Goal: Task Accomplishment & Management: Manage account settings

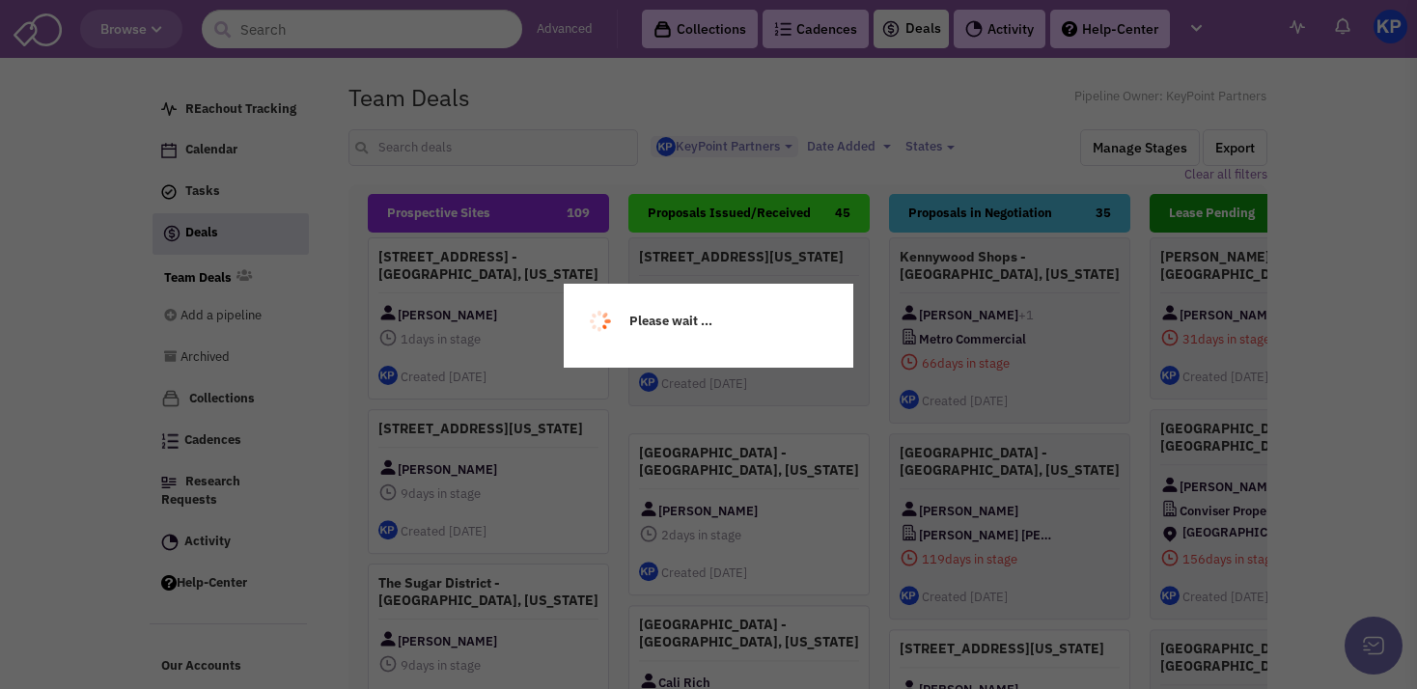
select select "1900"
select select
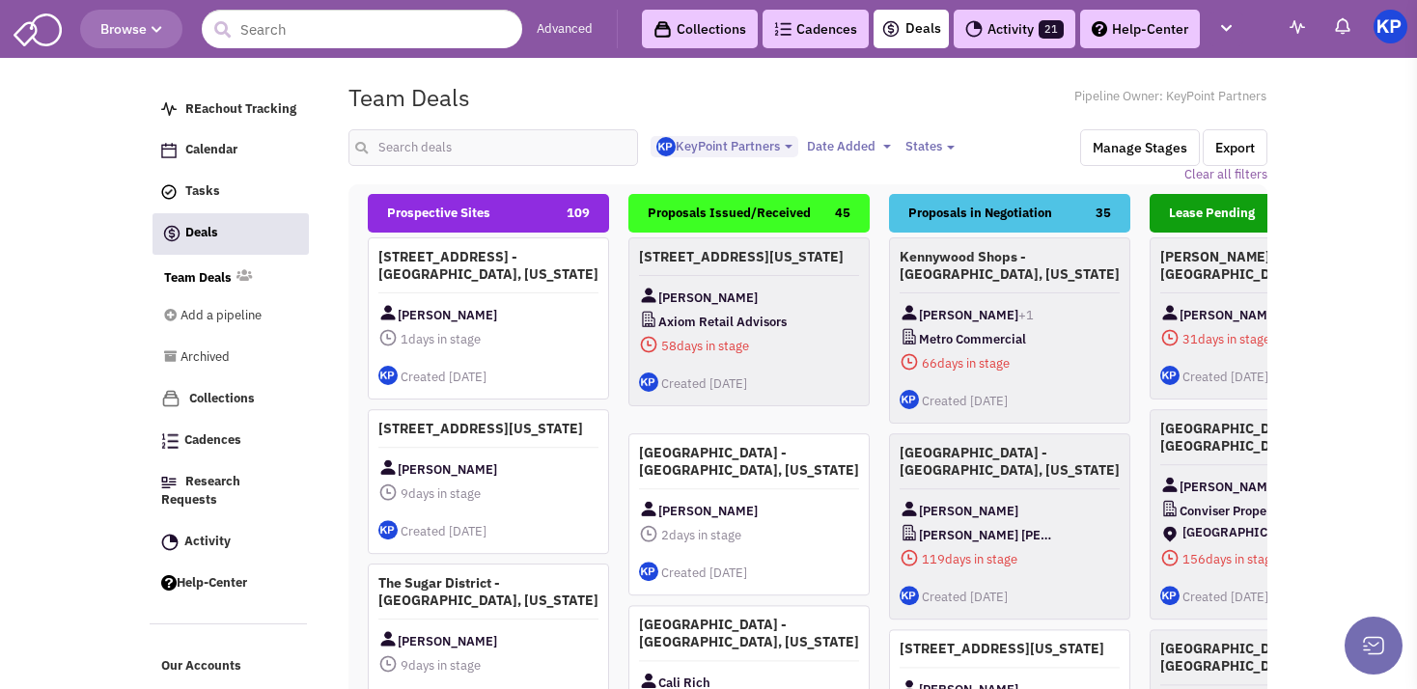
click at [991, 22] on link "Activity 21" at bounding box center [1015, 29] width 122 height 39
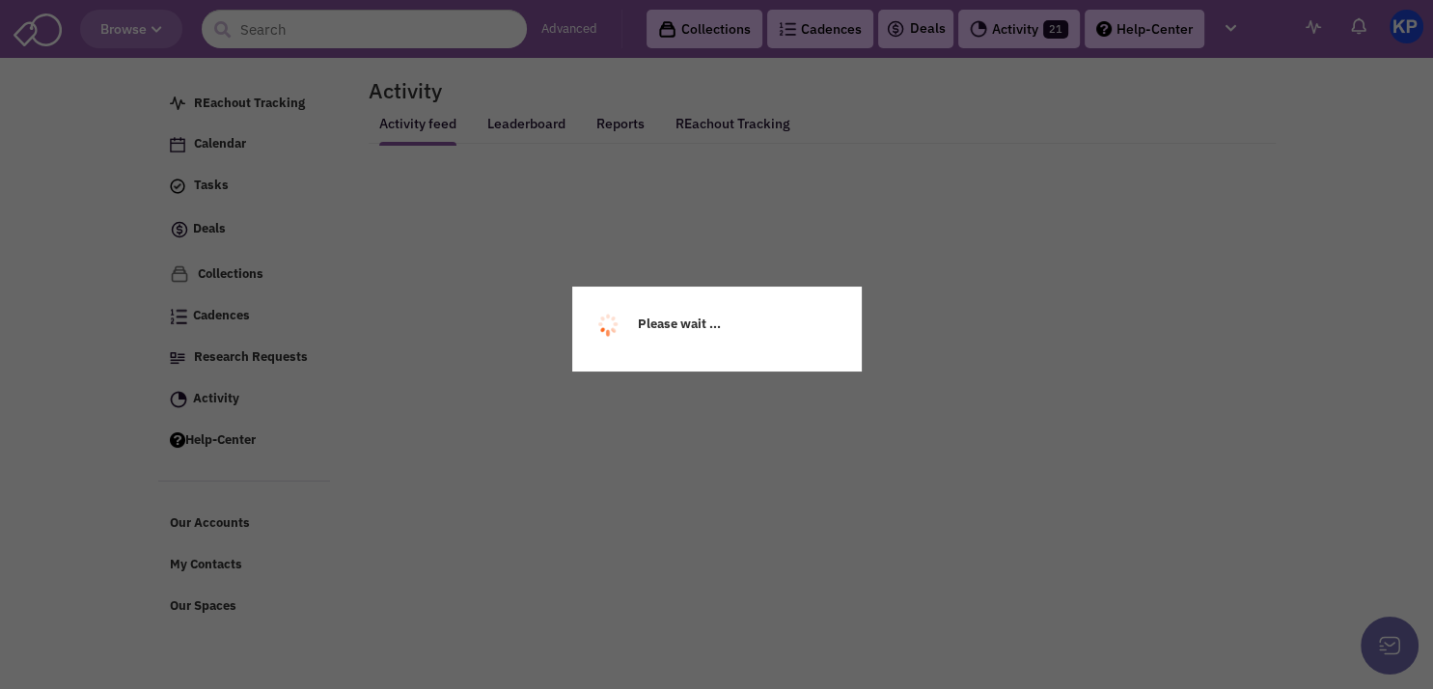
select select
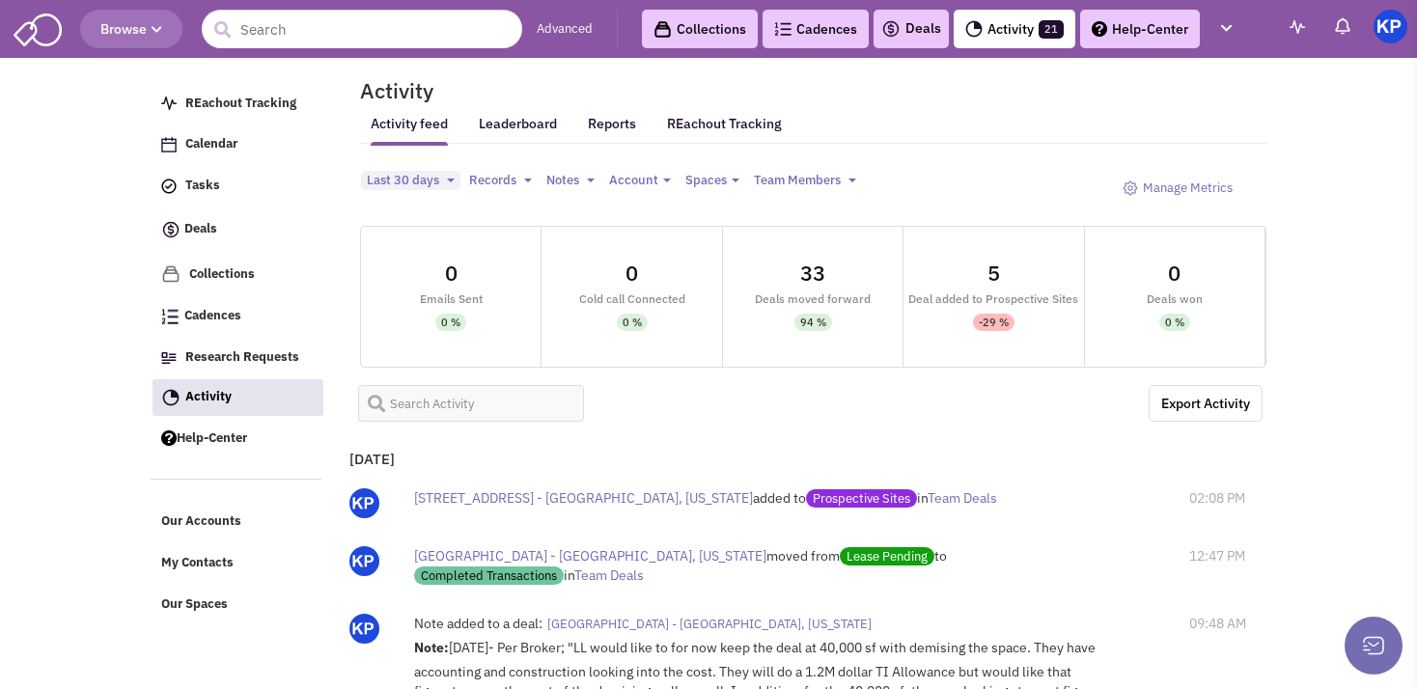
click at [923, 23] on link "Deals" at bounding box center [911, 28] width 60 height 23
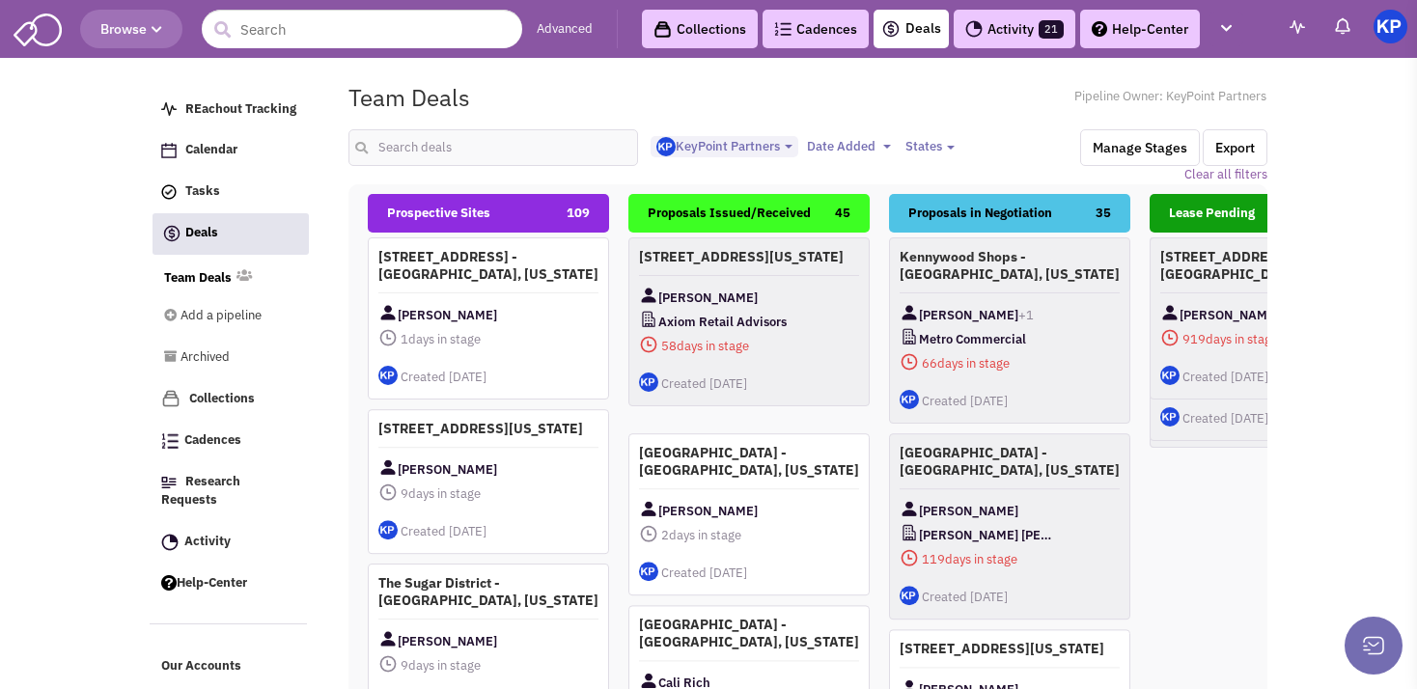
select select "1900"
select select
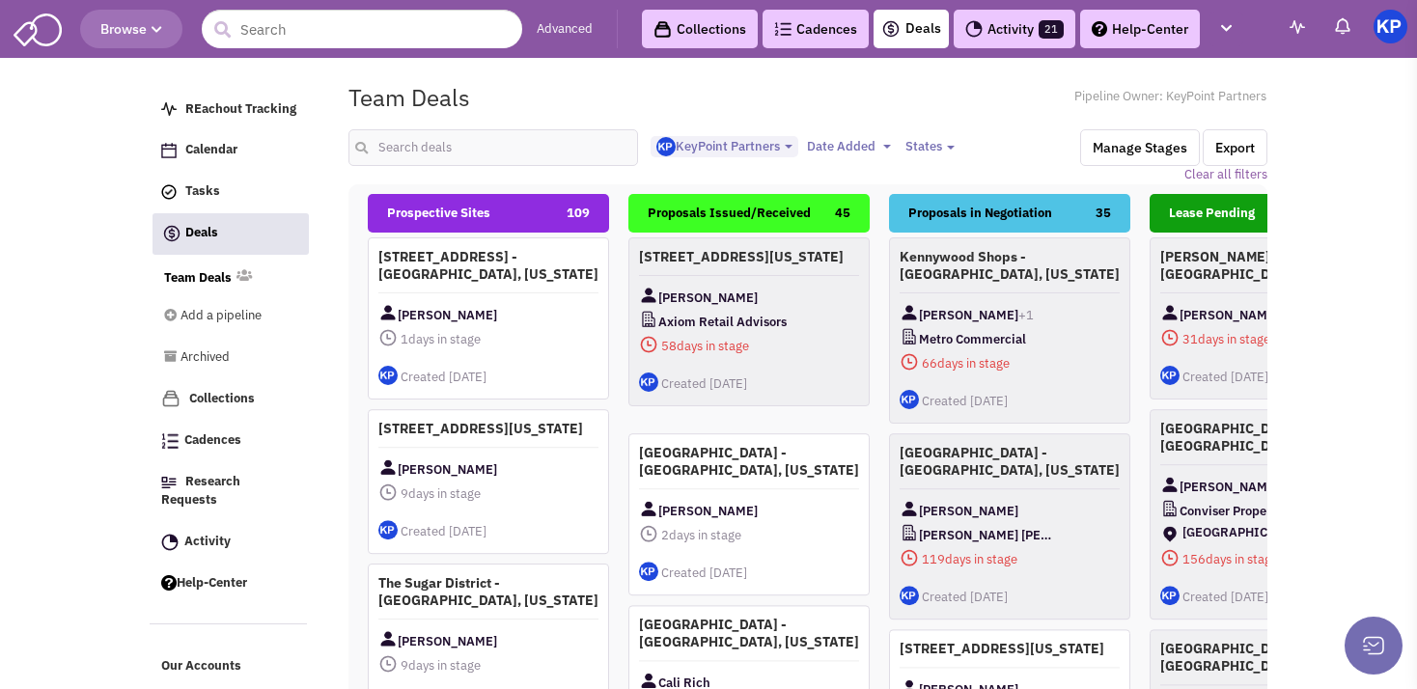
scroll to position [19, 0]
click at [504, 148] on input "text" at bounding box center [493, 147] width 290 height 37
type input "las vegas"
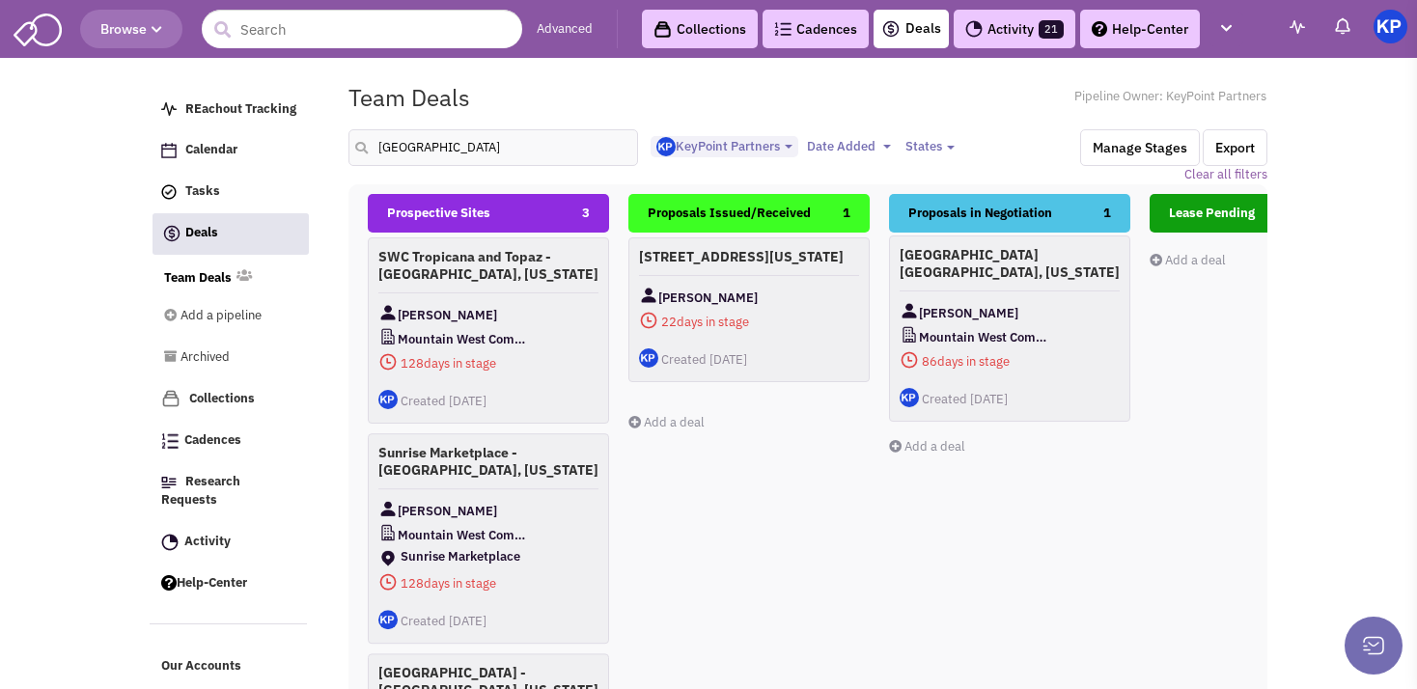
click at [1037, 268] on h4 "[GEOGRAPHIC_DATA] [GEOGRAPHIC_DATA], [US_STATE]" at bounding box center [1009, 263] width 220 height 35
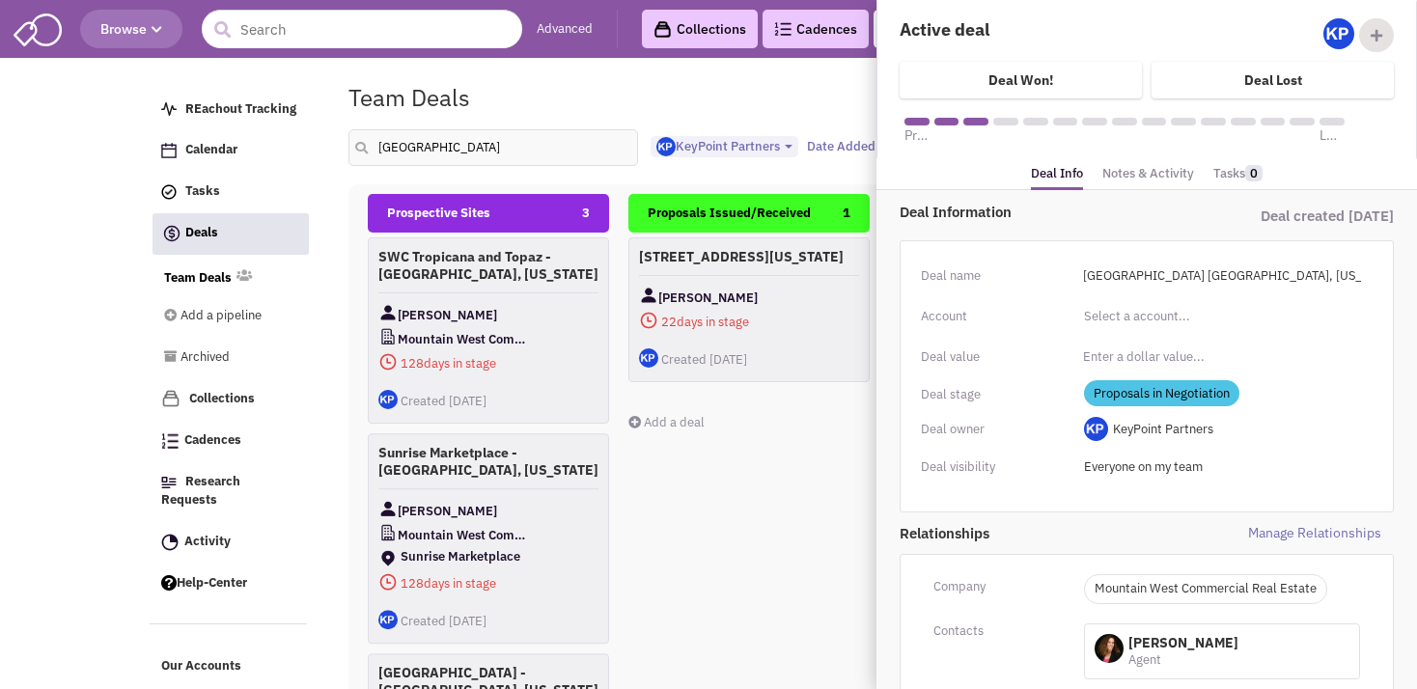
click at [1137, 176] on link "Notes & Activity" at bounding box center [1148, 174] width 92 height 28
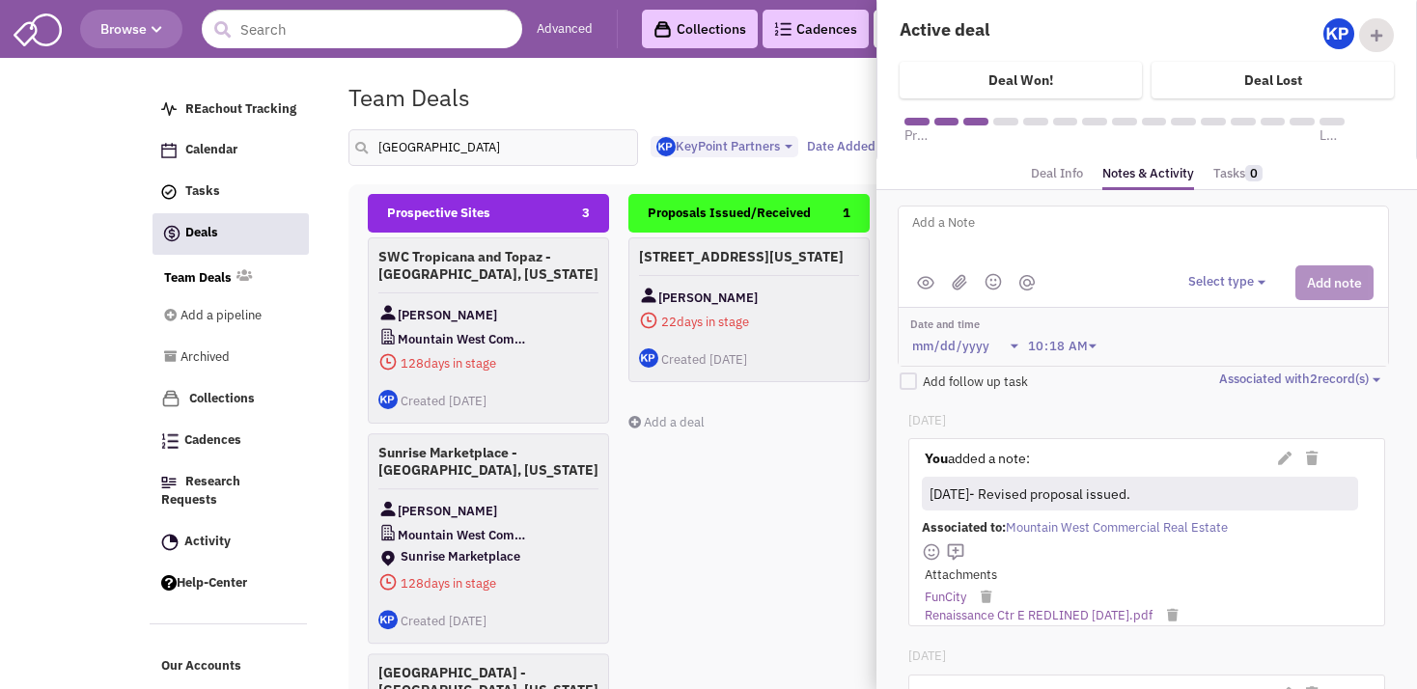
click at [1050, 169] on link "Deal Info" at bounding box center [1057, 174] width 52 height 28
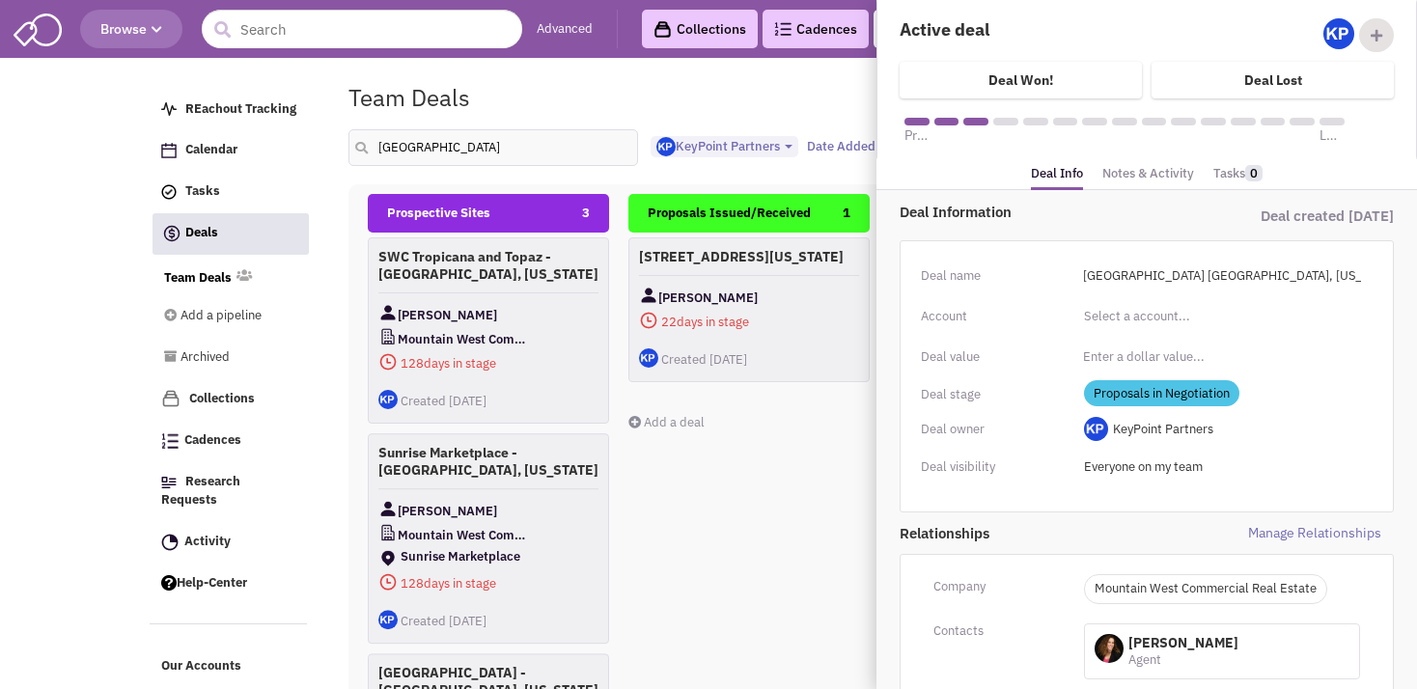
click at [1137, 175] on link "Notes & Activity" at bounding box center [1148, 174] width 92 height 28
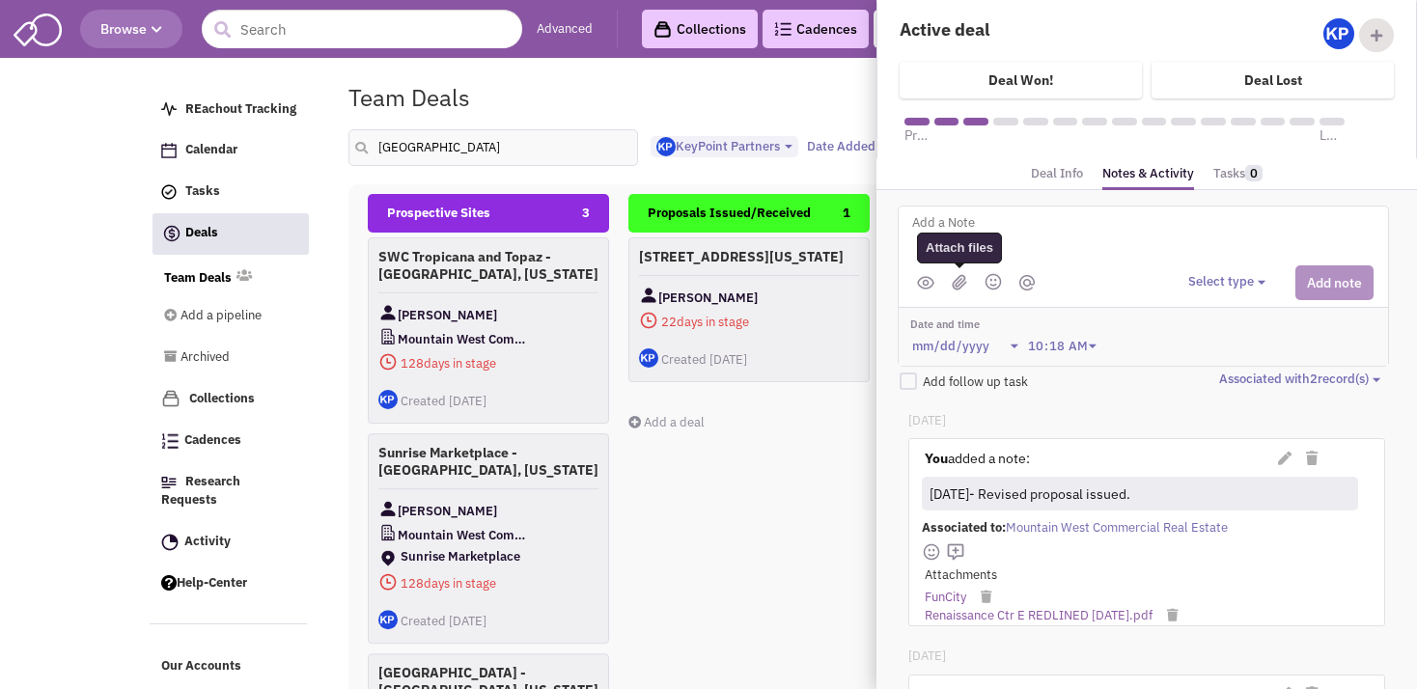
click at [956, 284] on img at bounding box center [959, 282] width 15 height 16
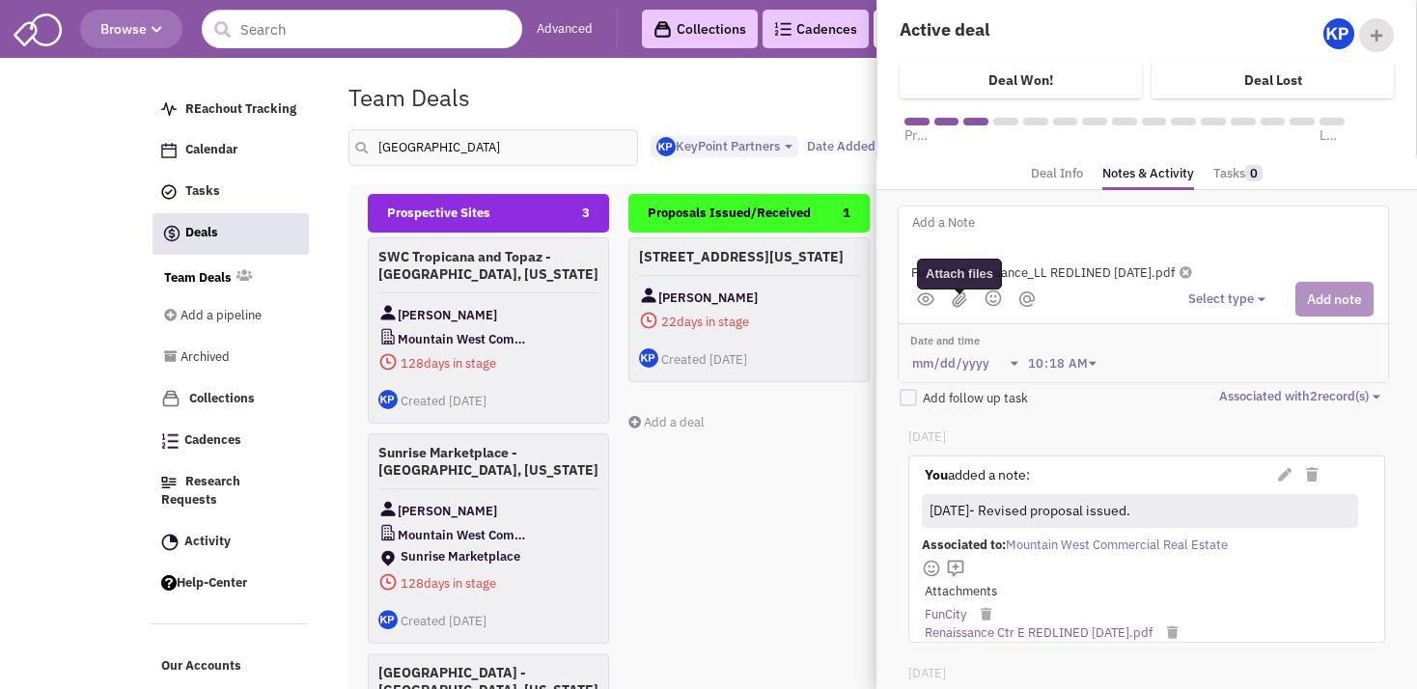
click at [958, 300] on img at bounding box center [959, 299] width 15 height 16
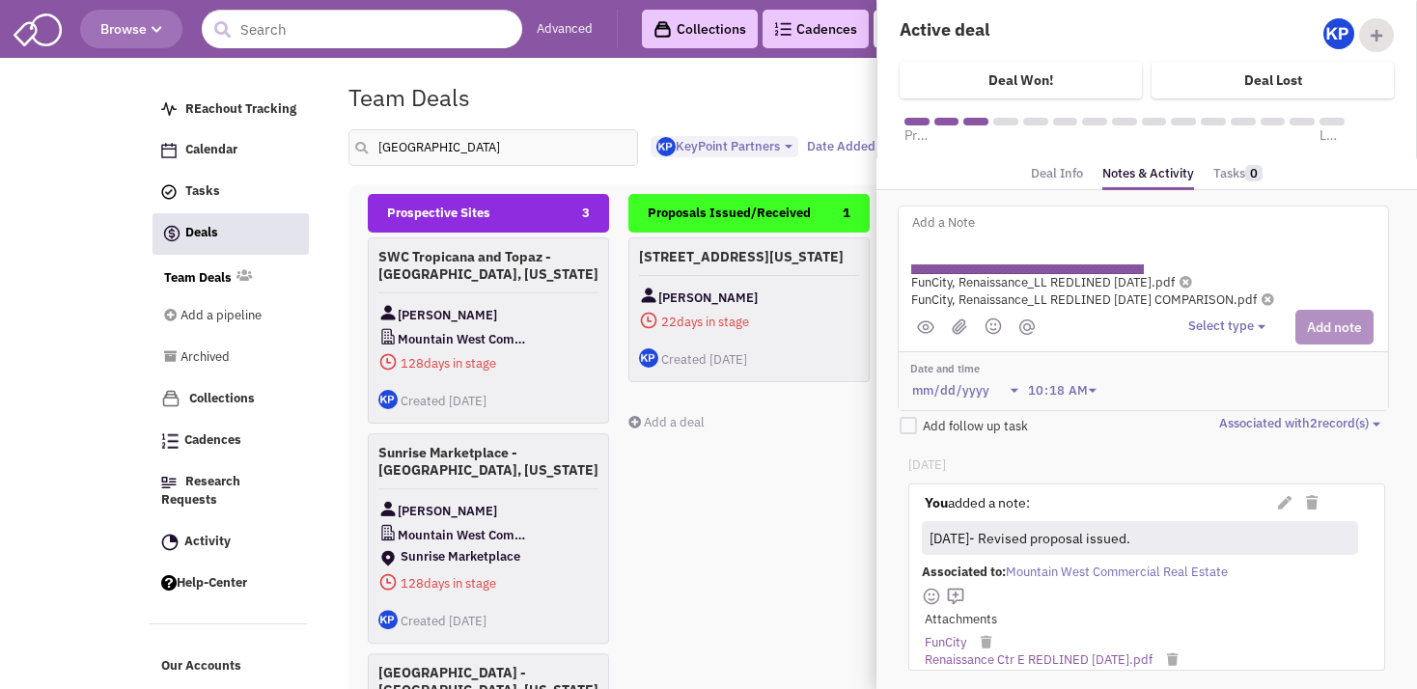
click at [934, 229] on textarea at bounding box center [1149, 237] width 478 height 53
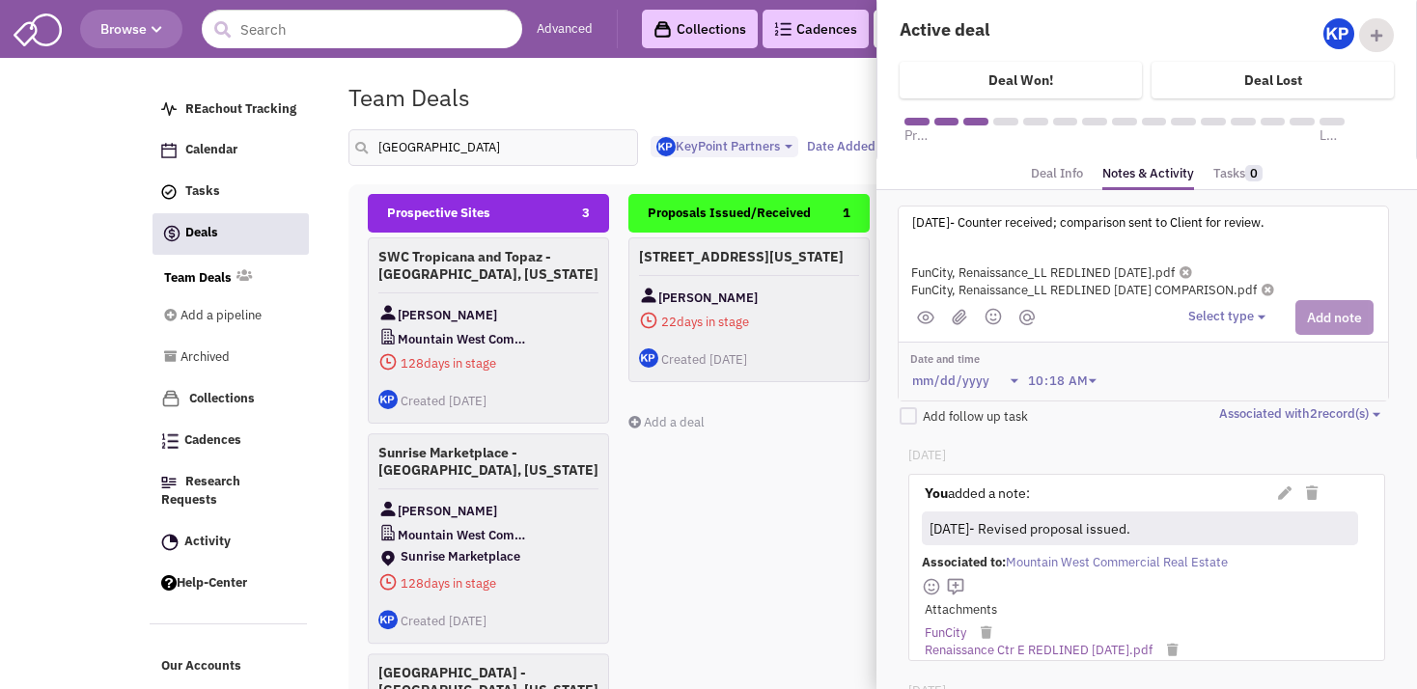
type textarea "10/10/25- Counter received; comparison sent to Client for review."
click at [1231, 314] on button "Select type" at bounding box center [1229, 317] width 83 height 18
click at [1213, 409] on div "Log a note" at bounding box center [1217, 409] width 47 height 18
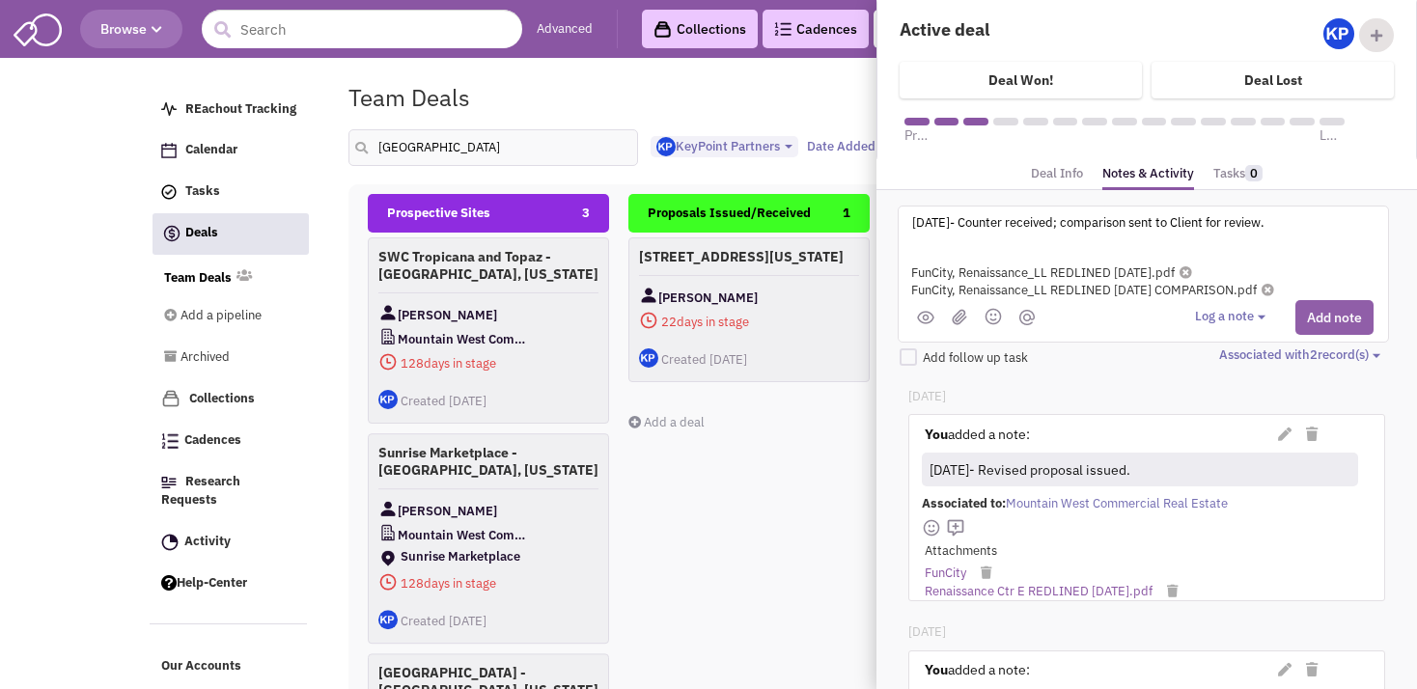
click at [1312, 315] on button "Add note" at bounding box center [1334, 317] width 78 height 35
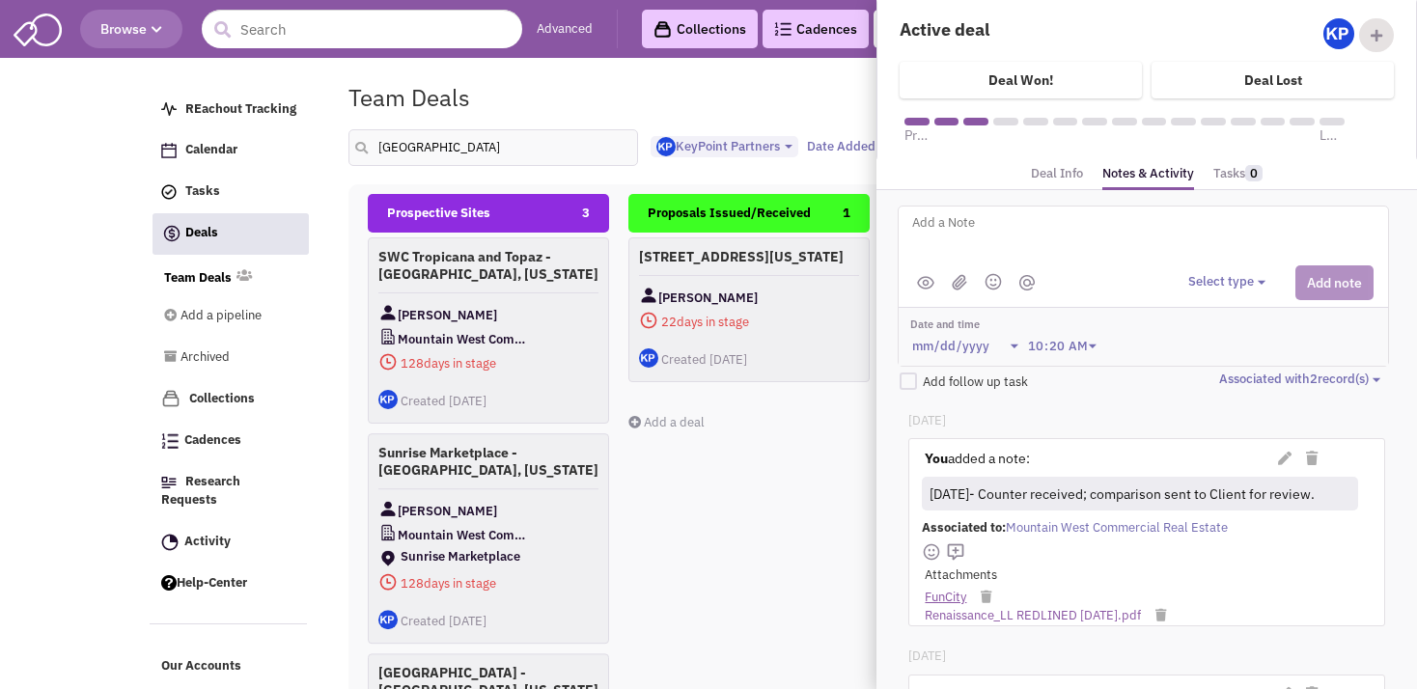
click at [955, 595] on link "FunCity" at bounding box center [946, 598] width 42 height 18
click at [952, 612] on link "Renaissance_LL REDLINED 10.9.25.pdf" at bounding box center [1033, 616] width 216 height 18
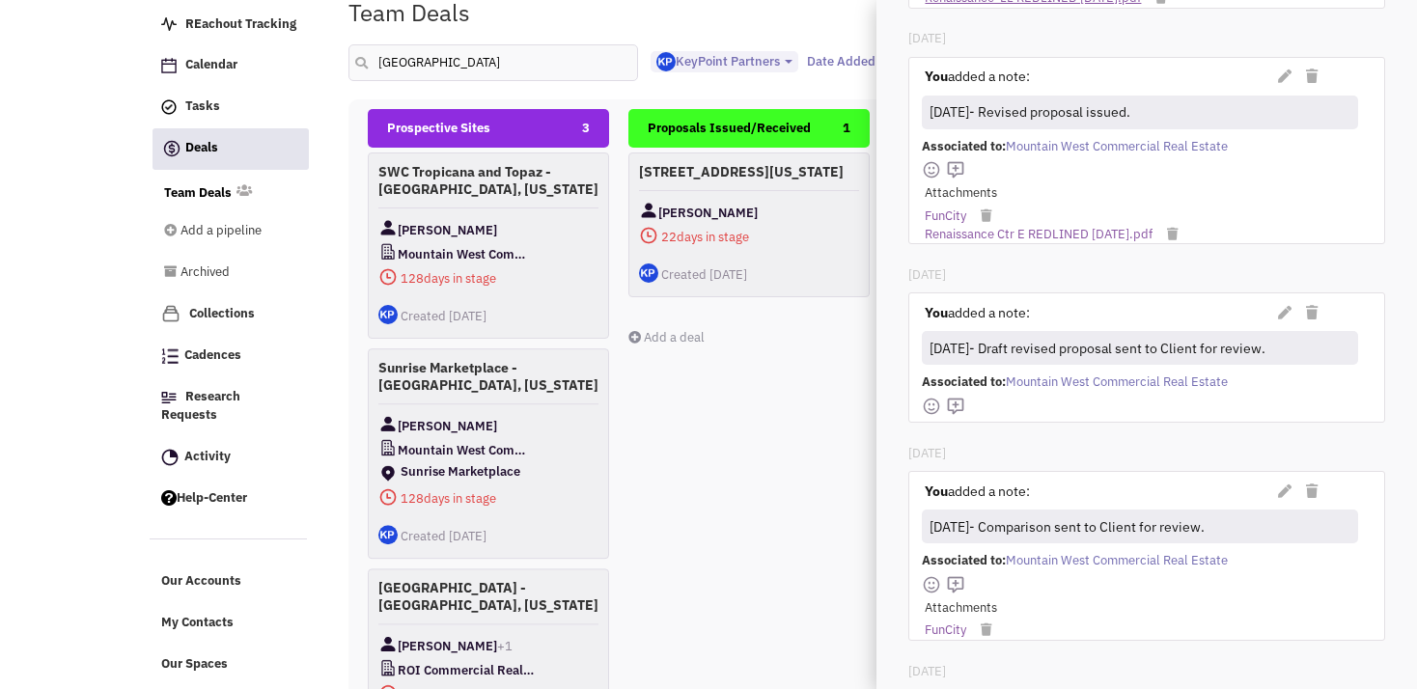
scroll to position [724, 0]
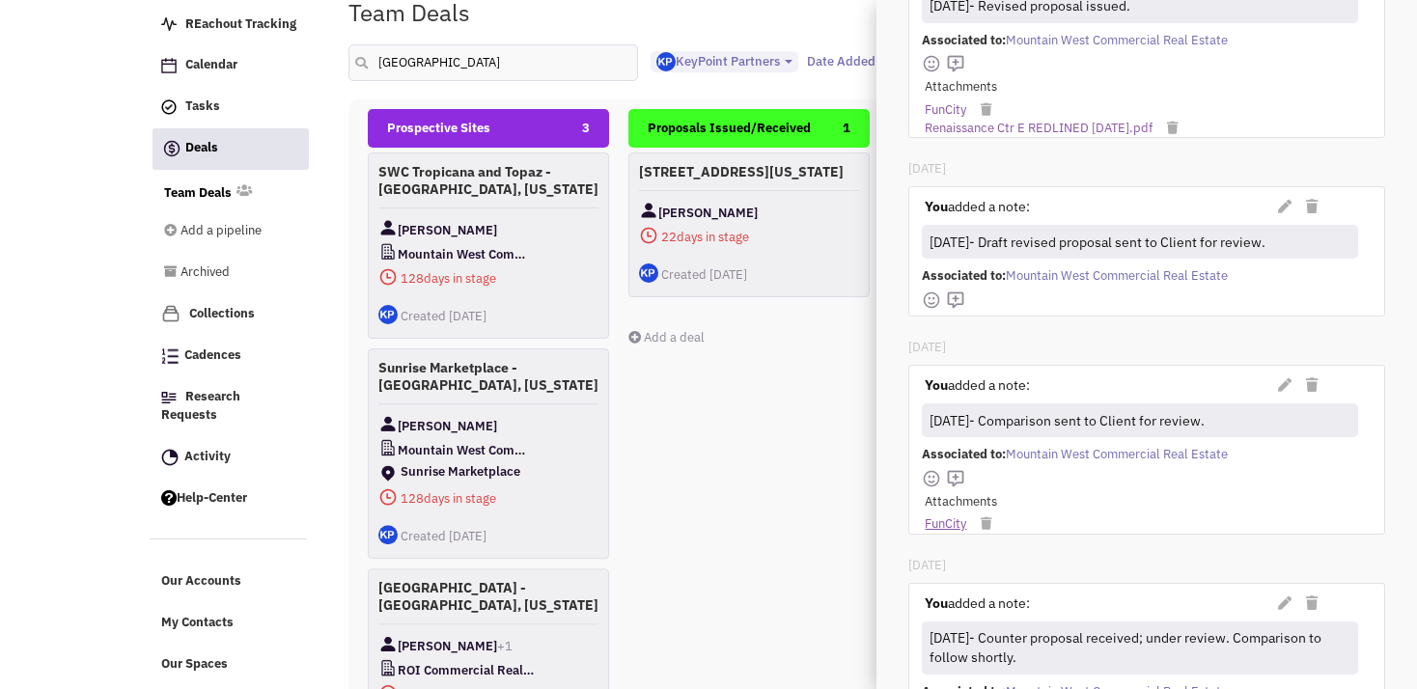
click at [944, 515] on link "FunCity" at bounding box center [946, 524] width 42 height 18
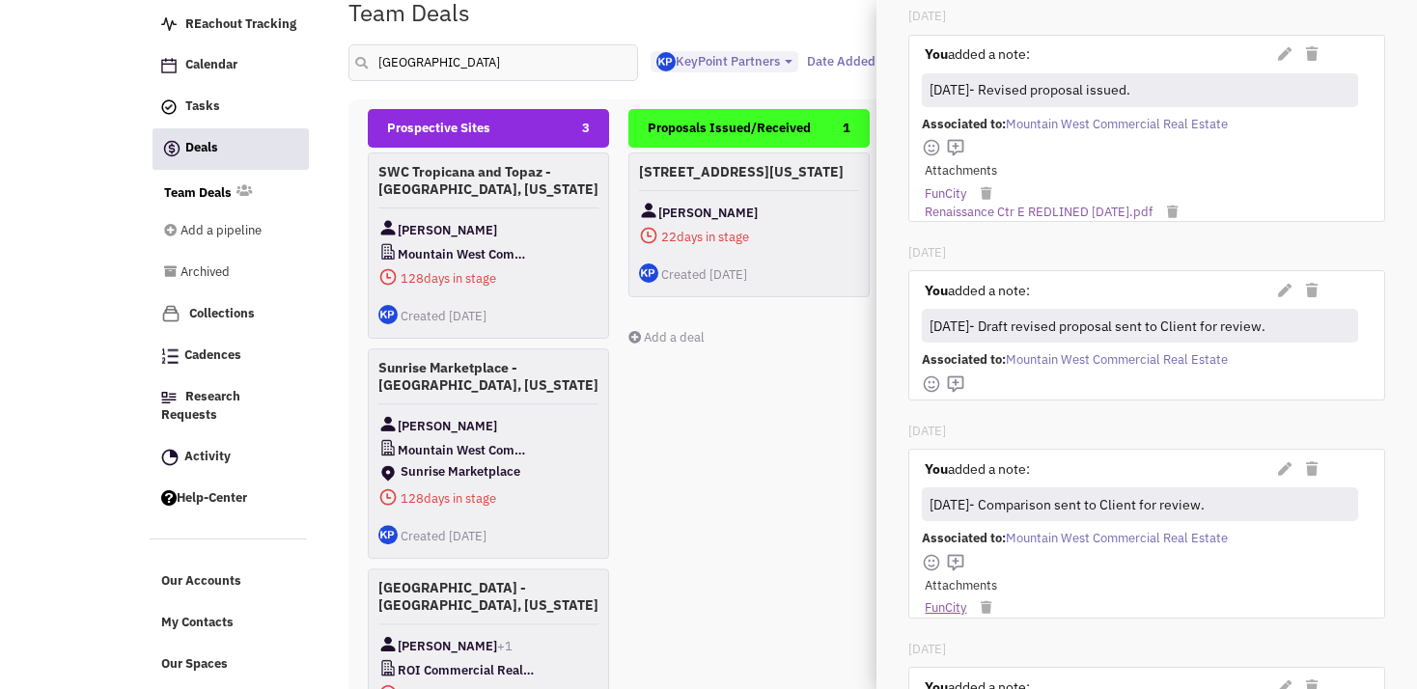
scroll to position [593, 0]
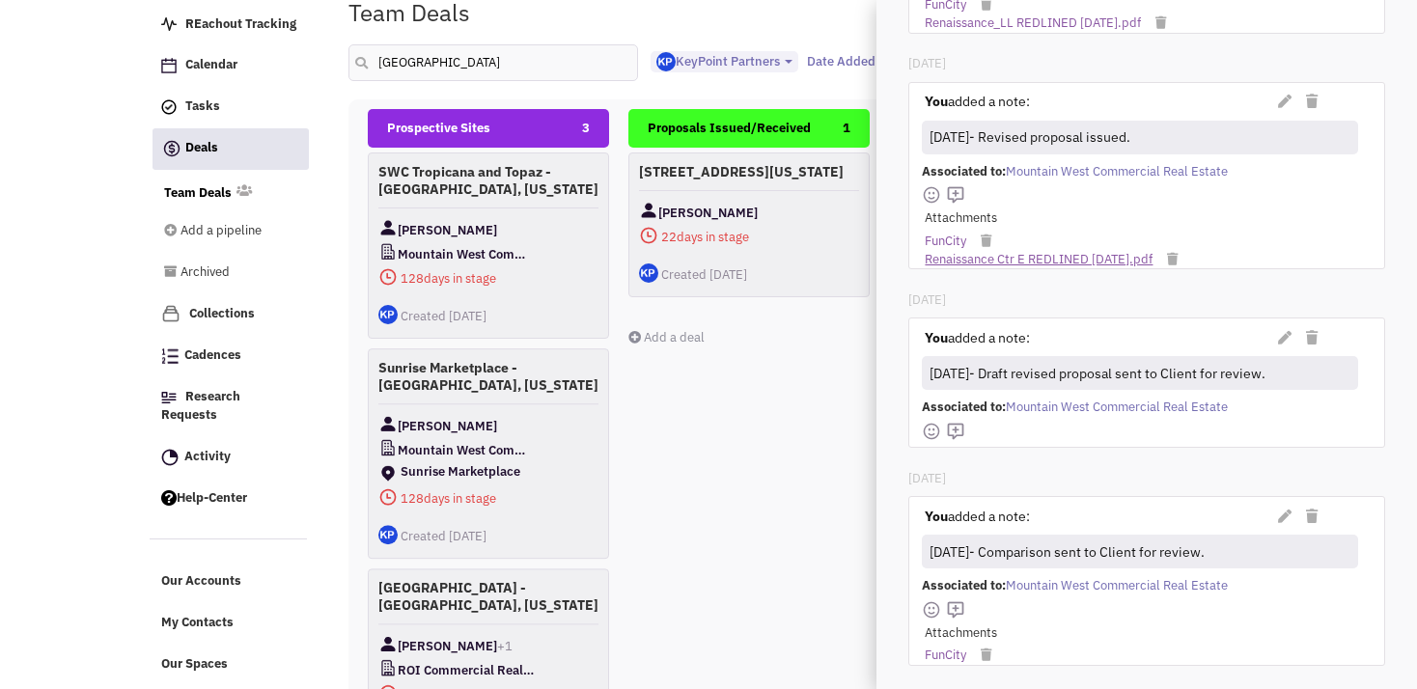
click at [979, 253] on link "Renaissance Ctr E REDLINED 8-5-25.pdf" at bounding box center [1039, 260] width 228 height 18
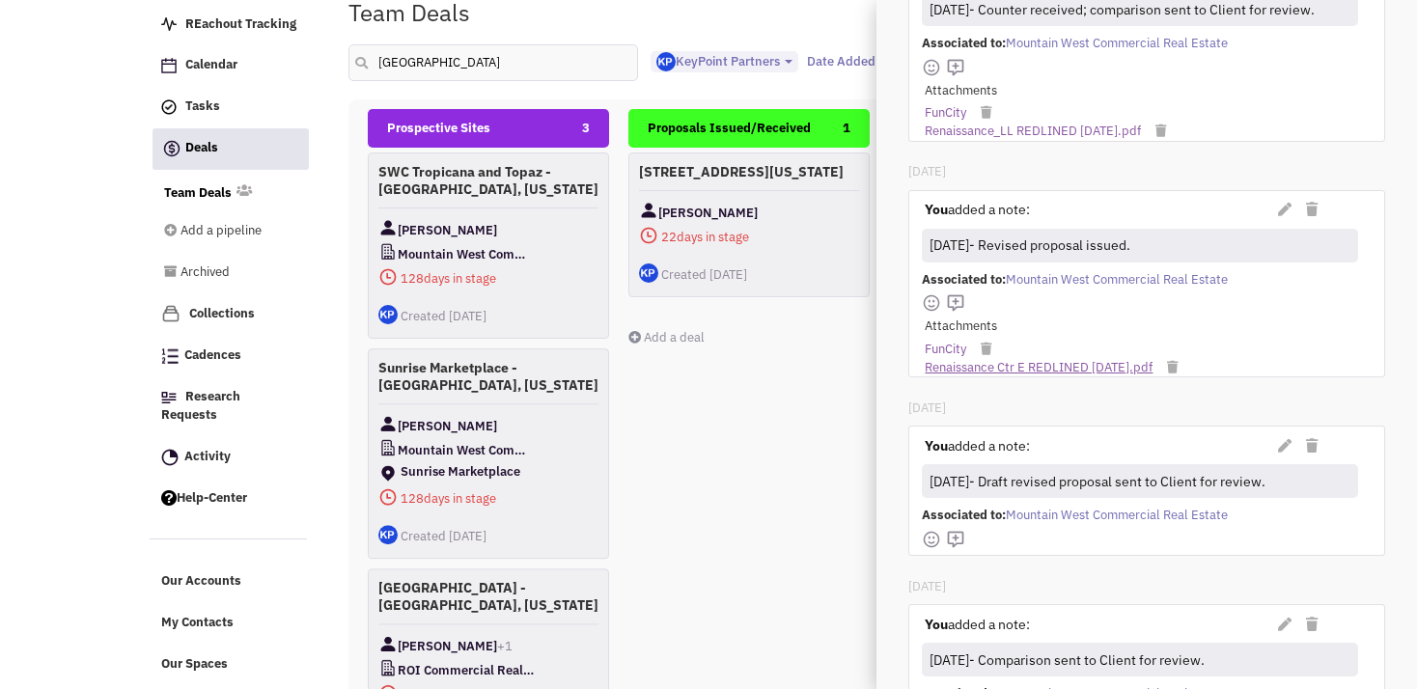
scroll to position [417, 0]
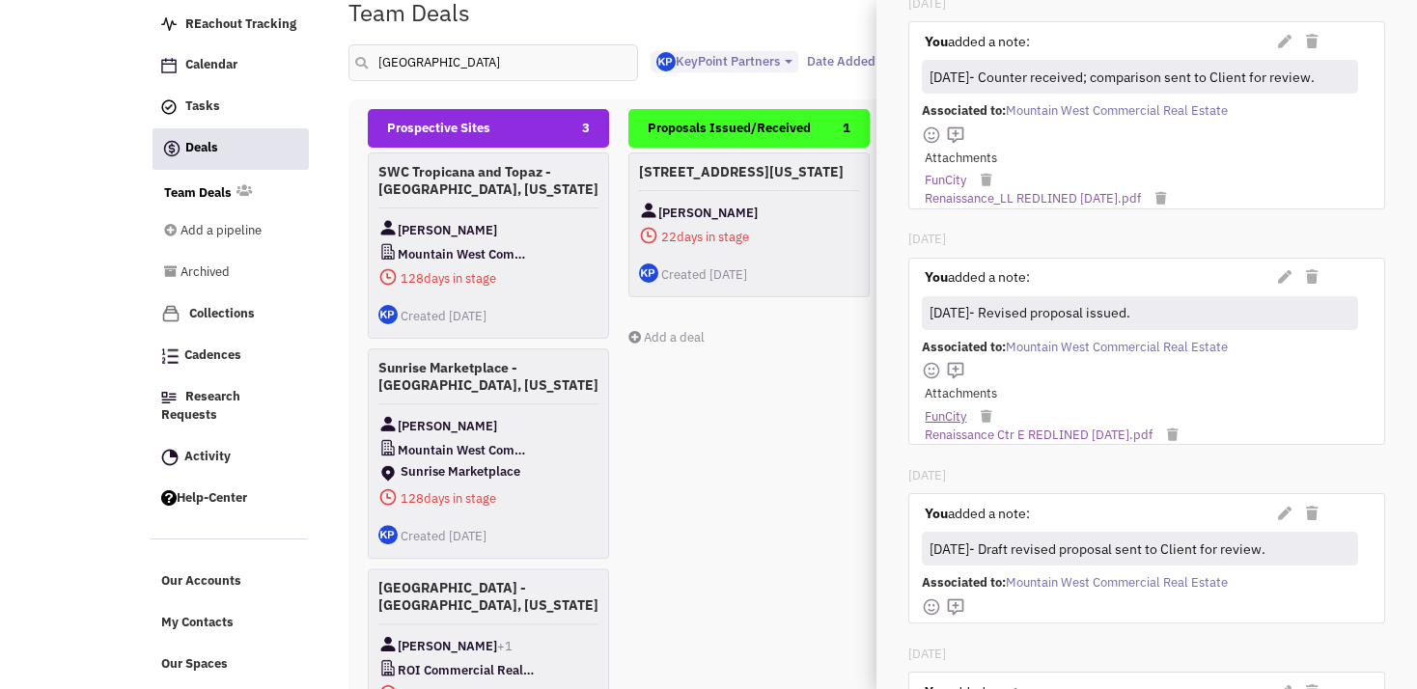
click at [948, 408] on link "FunCity" at bounding box center [946, 417] width 42 height 18
click at [427, 61] on input "las vegas" at bounding box center [493, 62] width 290 height 37
type input "l"
type input "boise"
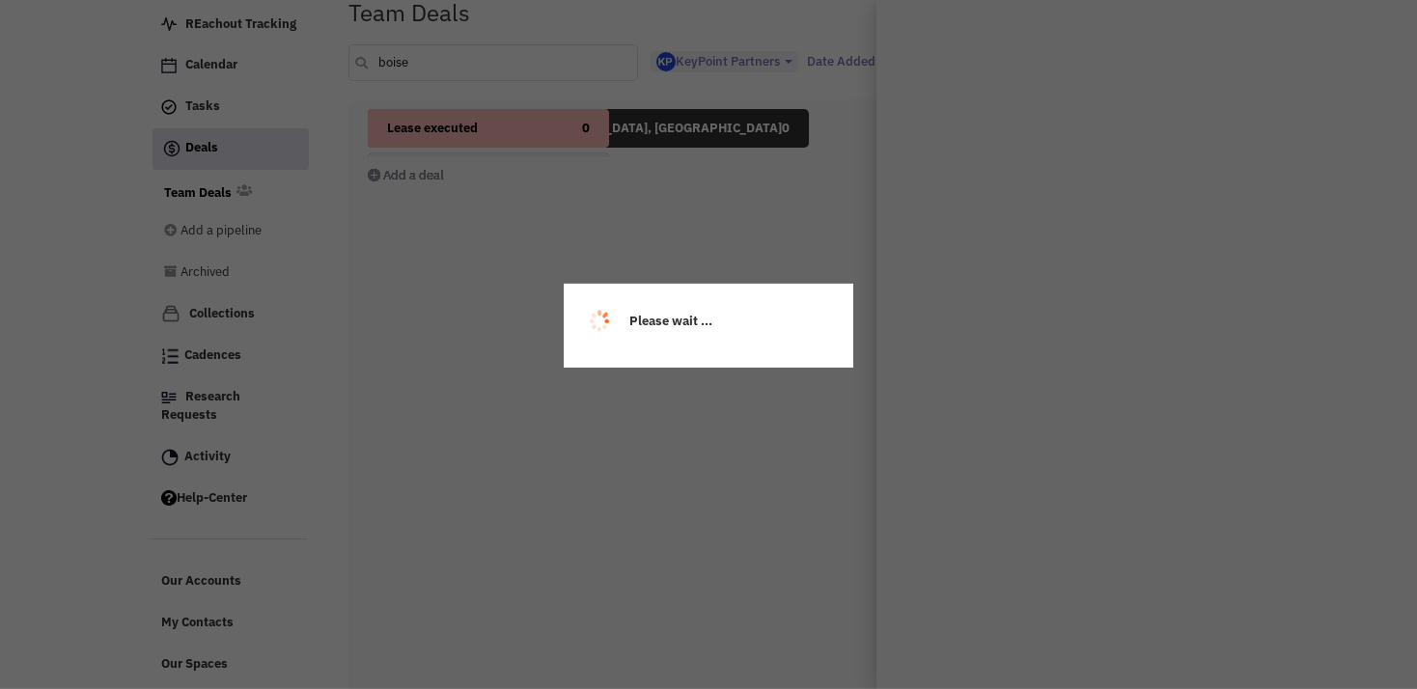
scroll to position [0, 0]
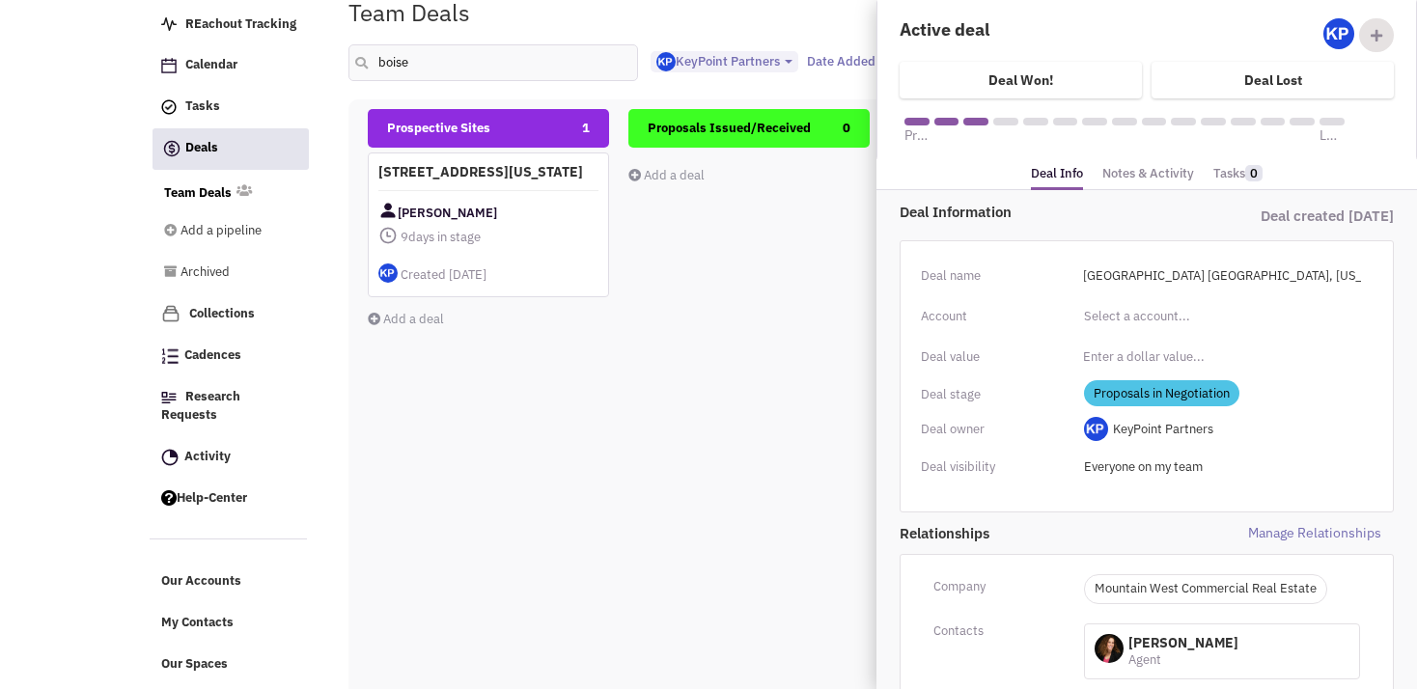
click at [377, 425] on div "Prospective Sites 1 7020 State St. - Boise, Idaho Kelly Schnebly 9 days in stag…" at bounding box center [488, 451] width 241 height 685
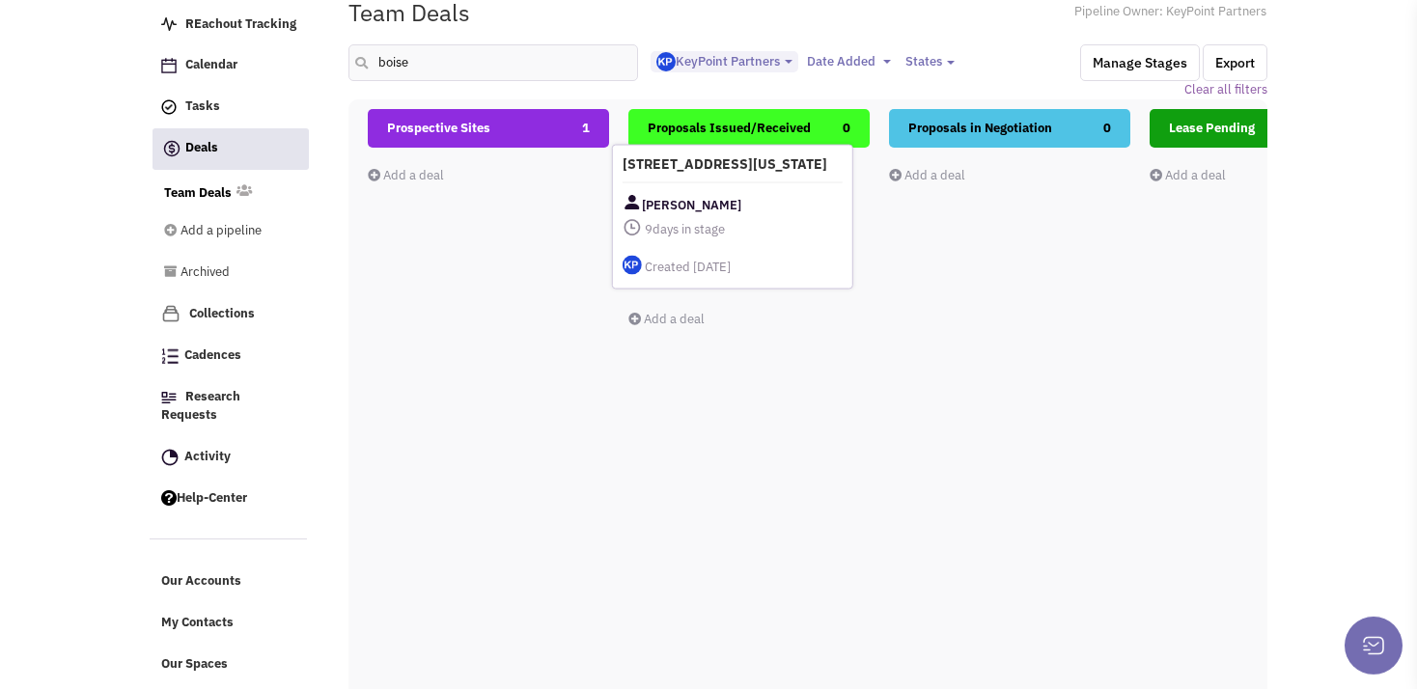
drag, startPoint x: 474, startPoint y: 177, endPoint x: 720, endPoint y: 171, distance: 246.2
click at [720, 171] on h4 "[STREET_ADDRESS][US_STATE]" at bounding box center [733, 163] width 220 height 17
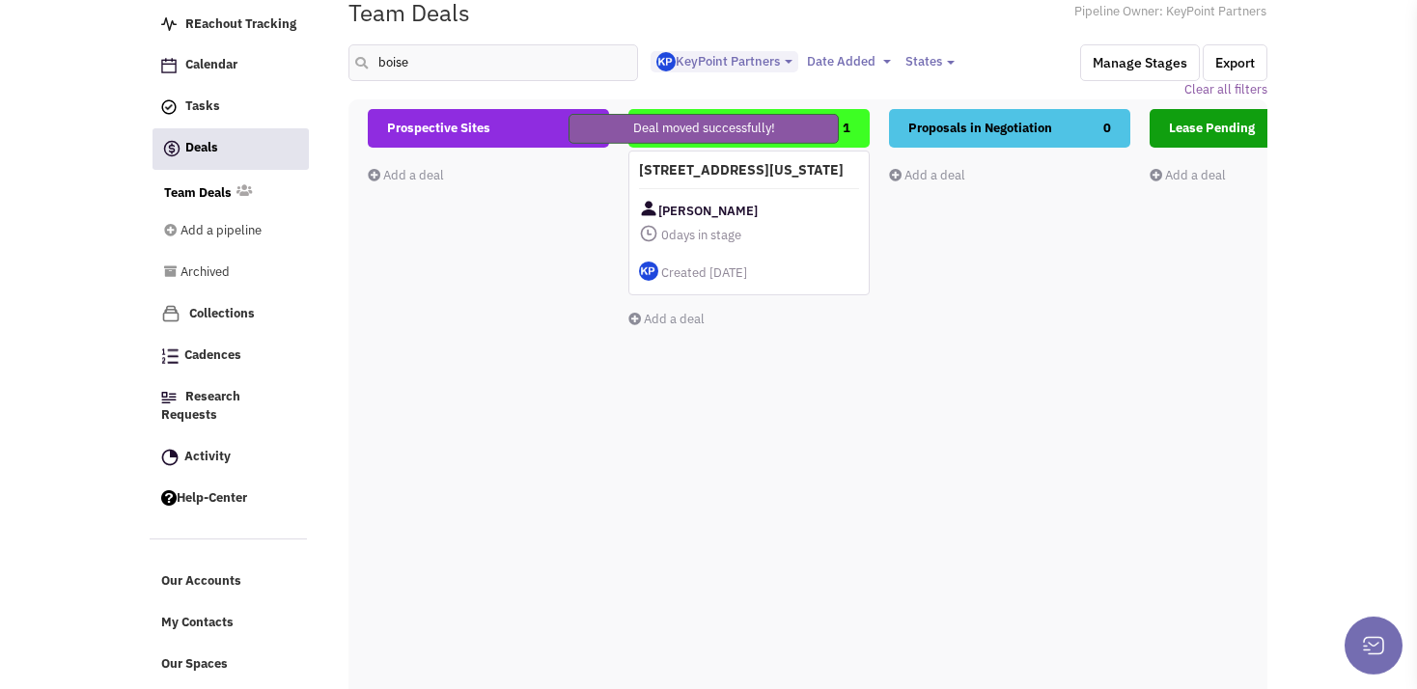
click at [776, 184] on div "7020 State St. - Boise, Idaho Kelly Schnebly 0 days in stage $ 0 Tasks" at bounding box center [748, 223] width 241 height 145
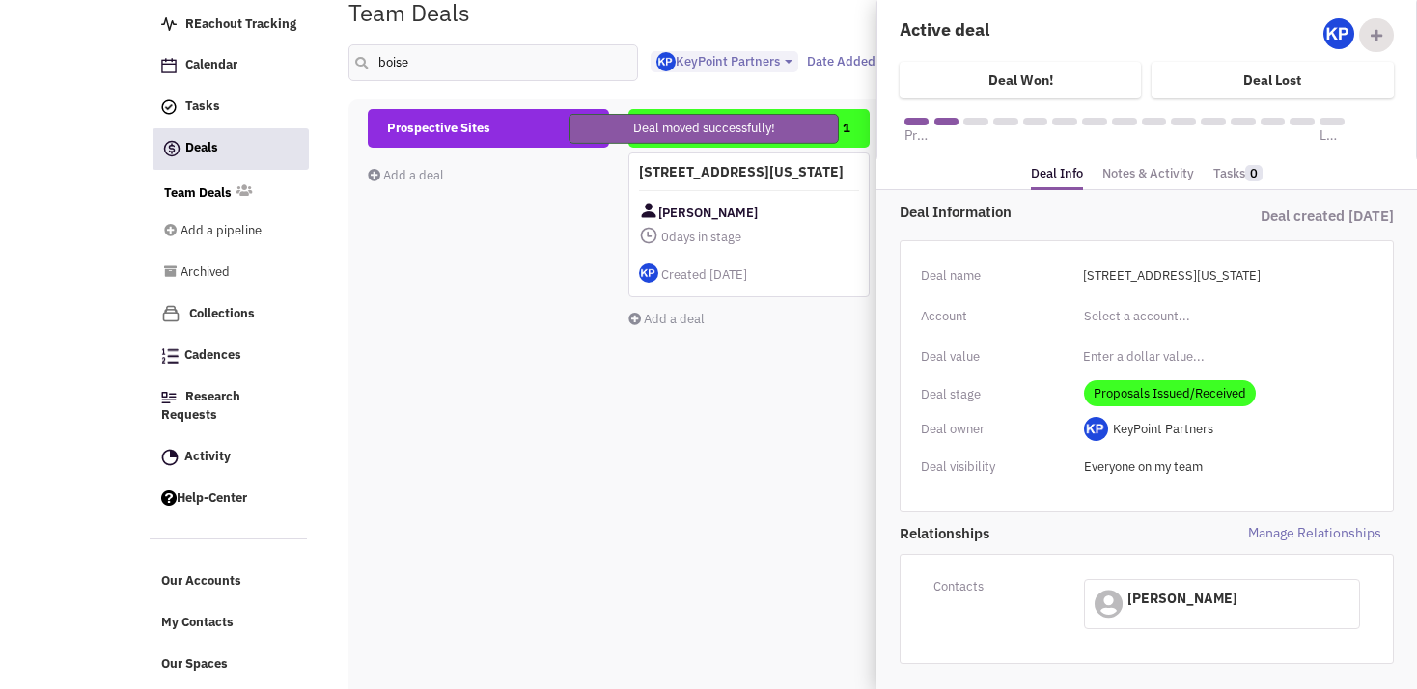
click at [1128, 172] on link "Notes & Activity" at bounding box center [1148, 174] width 92 height 28
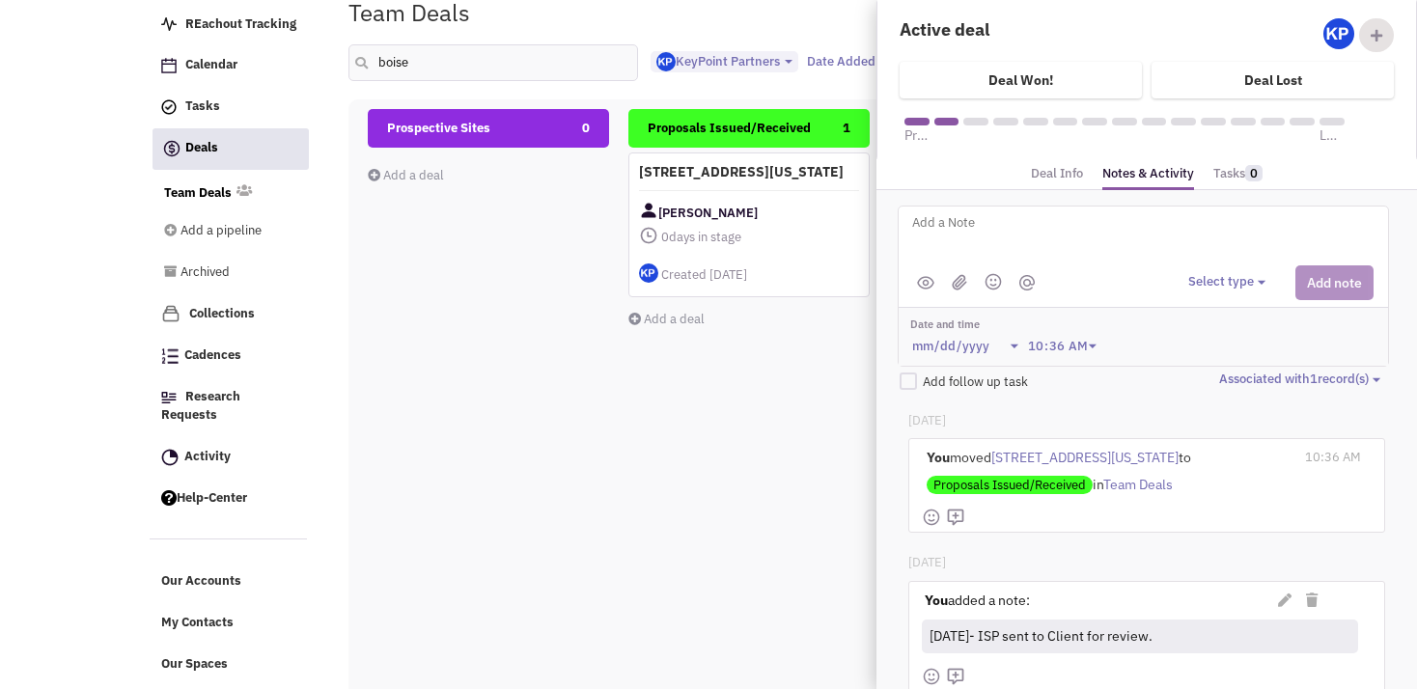
click at [982, 229] on textarea at bounding box center [1149, 237] width 478 height 53
type textarea "10/10/25- Proposal issued."
click at [959, 289] on img at bounding box center [959, 282] width 15 height 16
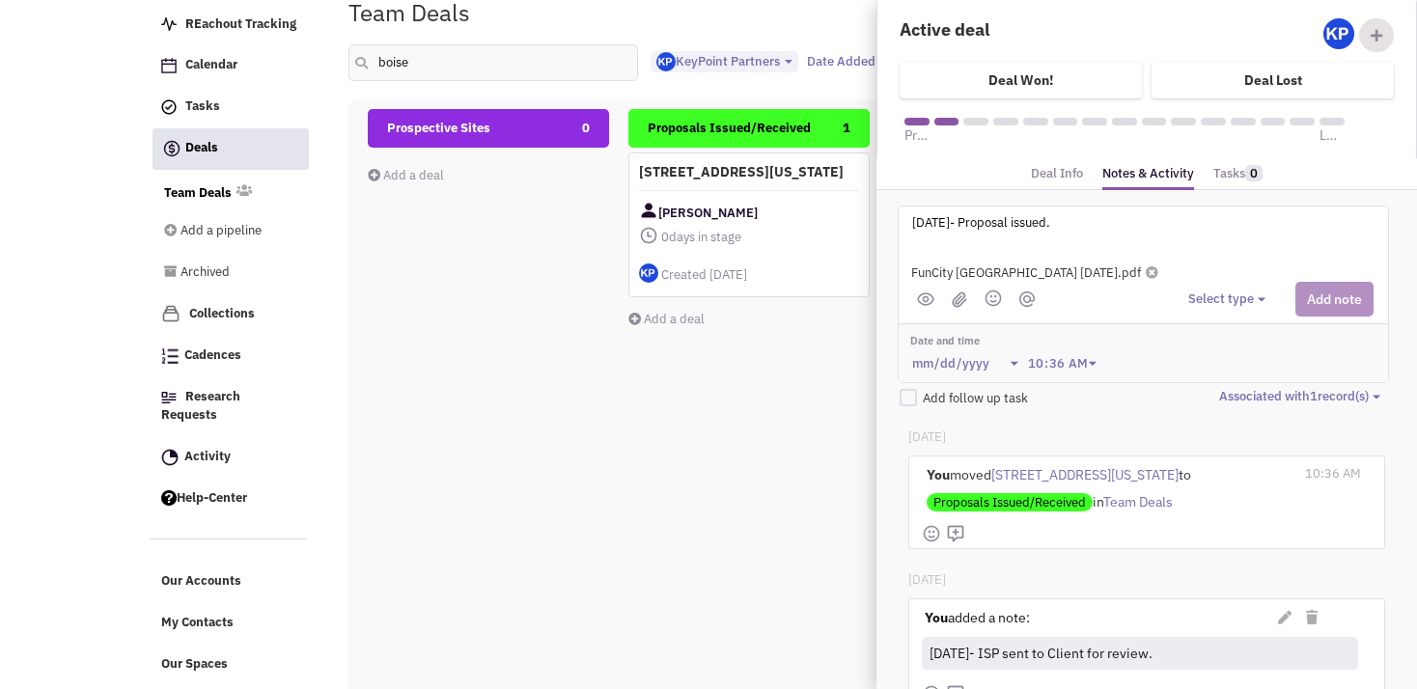
click at [1204, 304] on button "Select type" at bounding box center [1229, 300] width 83 height 18
click at [1223, 382] on div "Log a note" at bounding box center [1217, 391] width 47 height 18
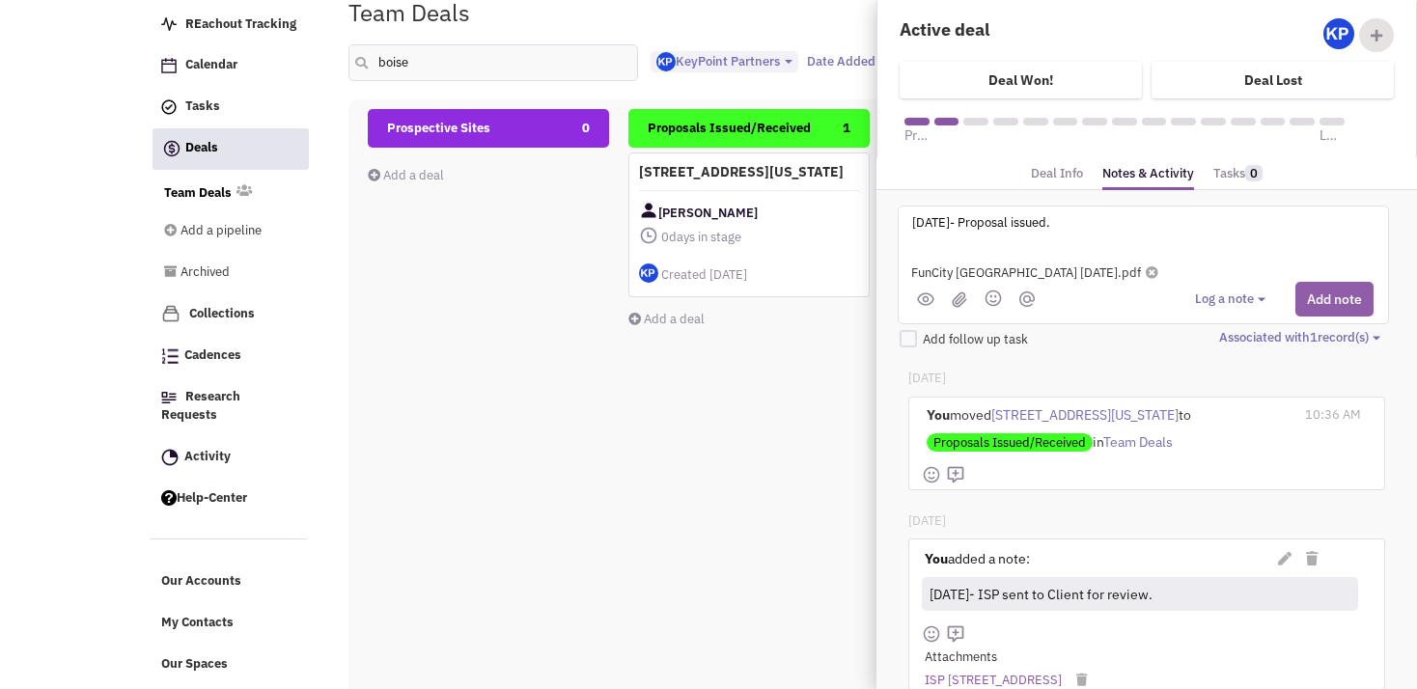
click at [1305, 287] on button "Add note" at bounding box center [1334, 299] width 78 height 35
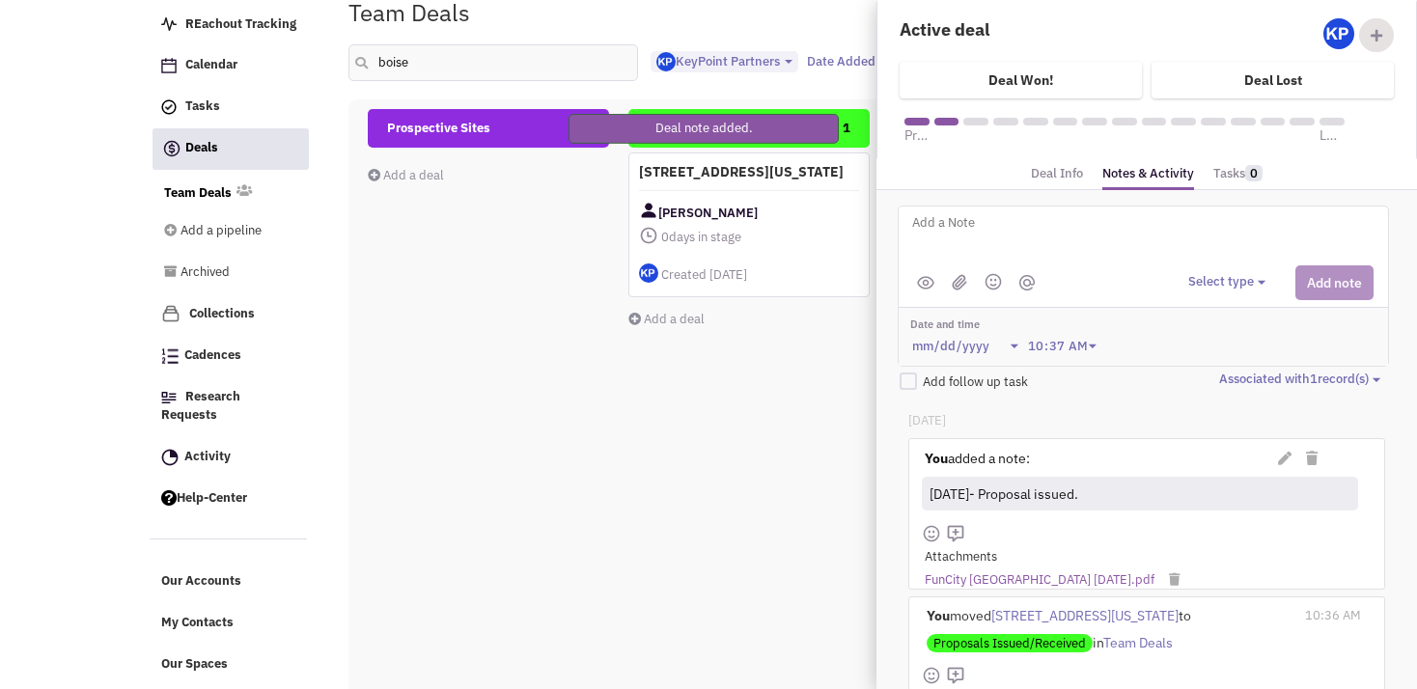
click at [604, 485] on div "Prospective Sites 0 Add a deal Total: $ 0" at bounding box center [488, 451] width 241 height 685
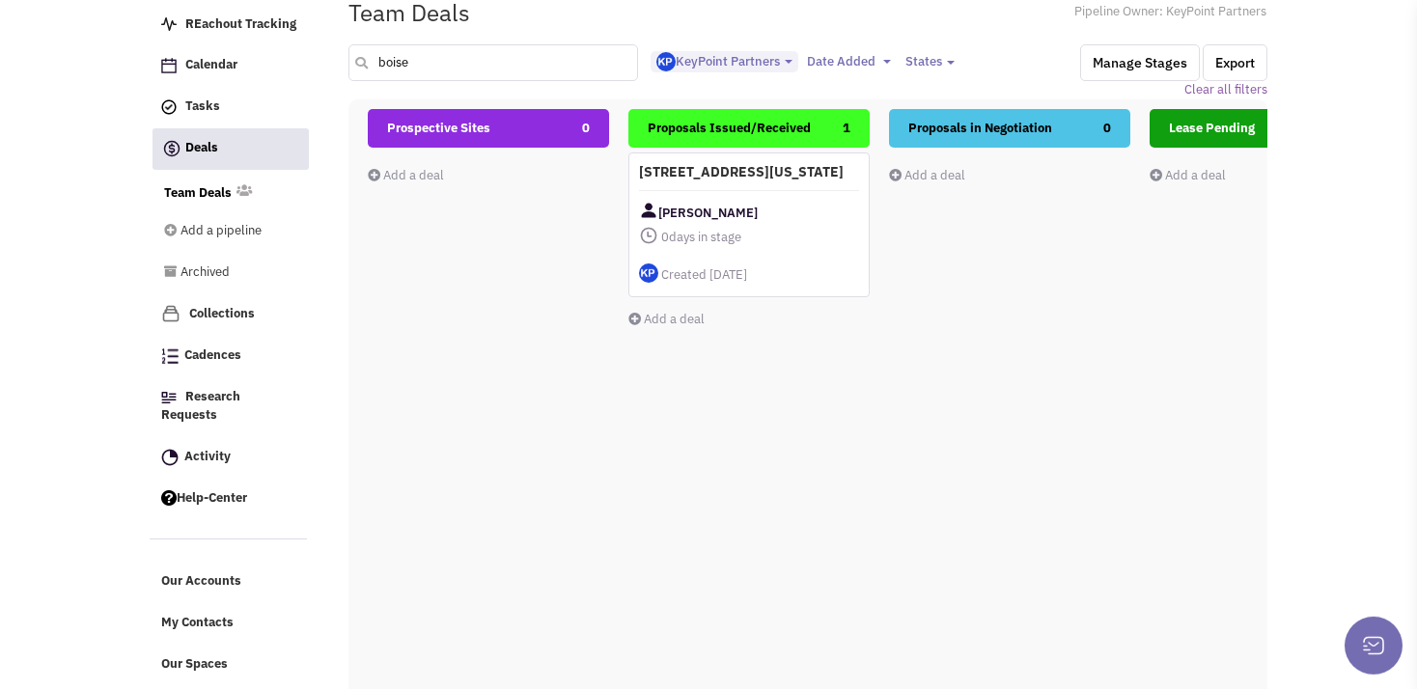
drag, startPoint x: 415, startPoint y: 57, endPoint x: 361, endPoint y: 78, distance: 58.1
click at [364, 78] on input "boise" at bounding box center [493, 62] width 290 height 37
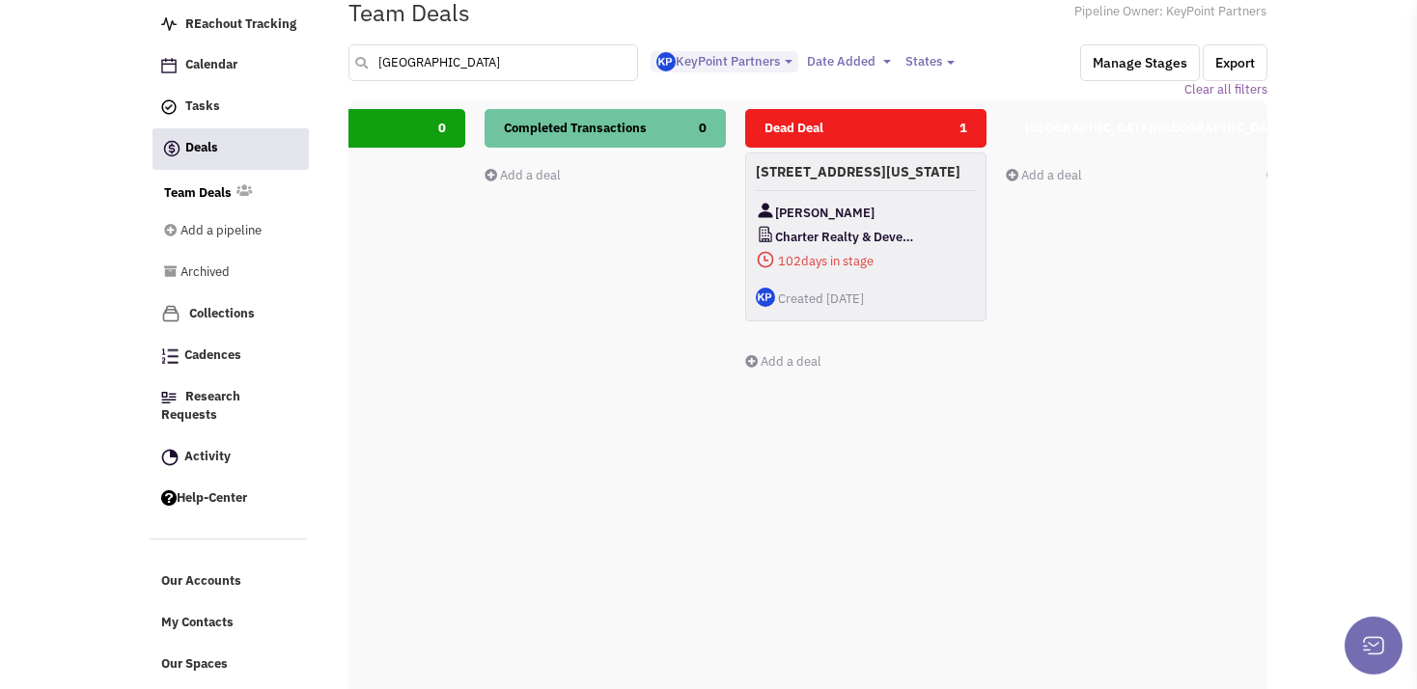
scroll to position [0, 1108]
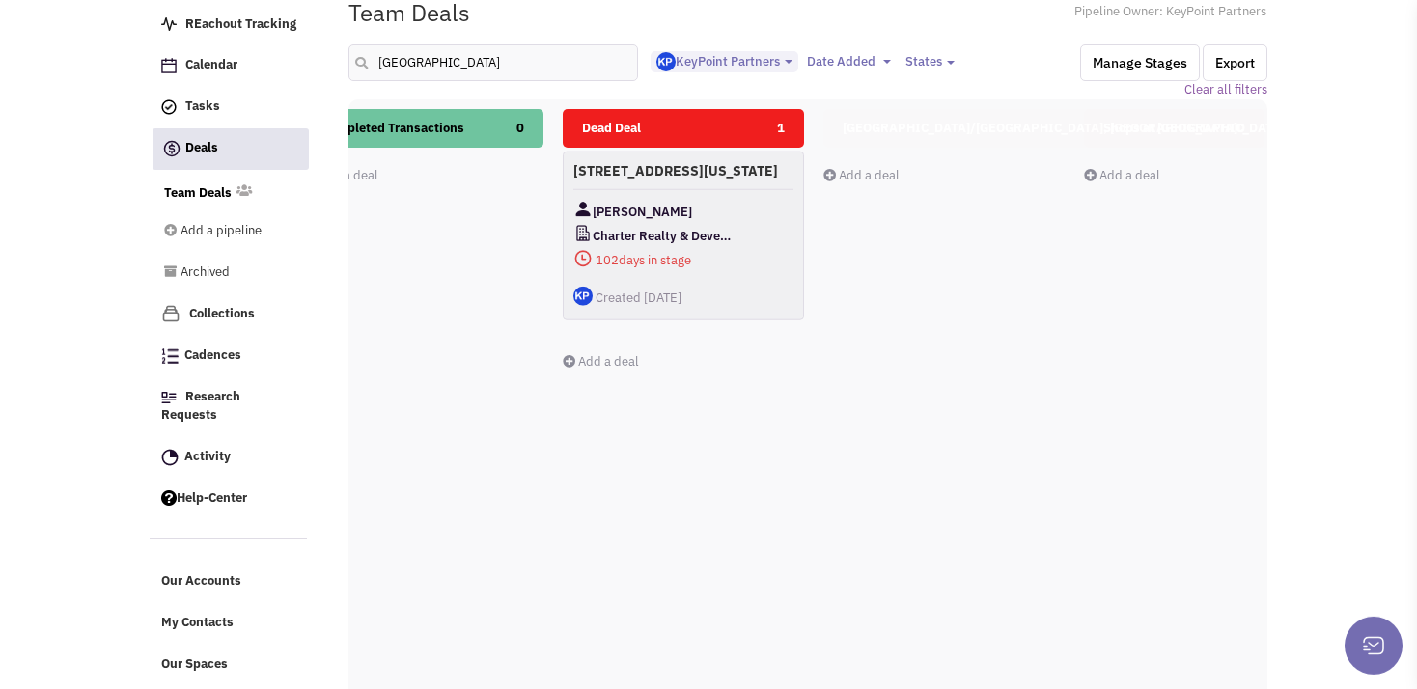
click at [712, 215] on div "699 Canal St. - Stamford, Connecticut Mr. Dan Zelson Charter Realty & Developme…" at bounding box center [683, 236] width 241 height 169
click at [731, 223] on div "[PERSON_NAME]" at bounding box center [683, 211] width 220 height 24
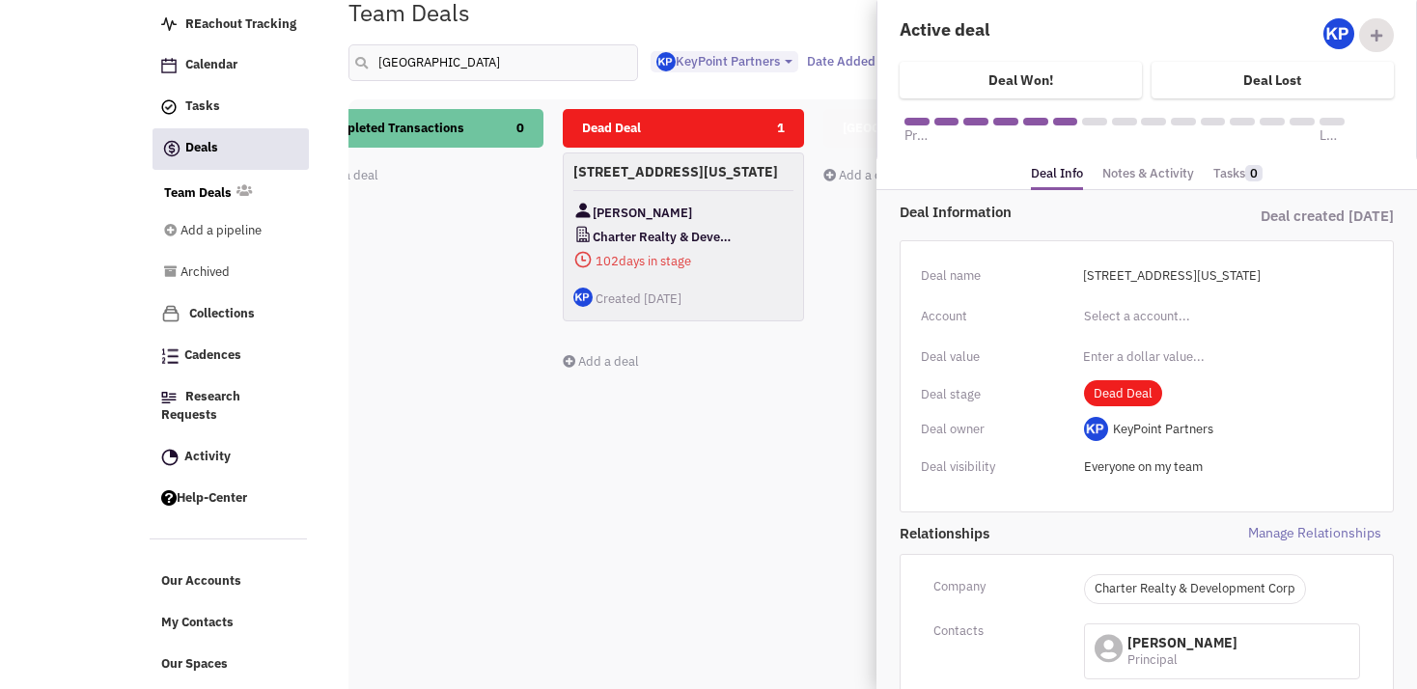
click at [886, 304] on div "Deal Information Deal created June 26, 2025 Deal name 699 Canal St. - Stamford,…" at bounding box center [1146, 497] width 540 height 614
click at [573, 381] on div "Dead Deal 1 699 Canal St. - Stamford, Connecticut Mr. Dan Zelson Charter Realty…" at bounding box center [683, 451] width 241 height 685
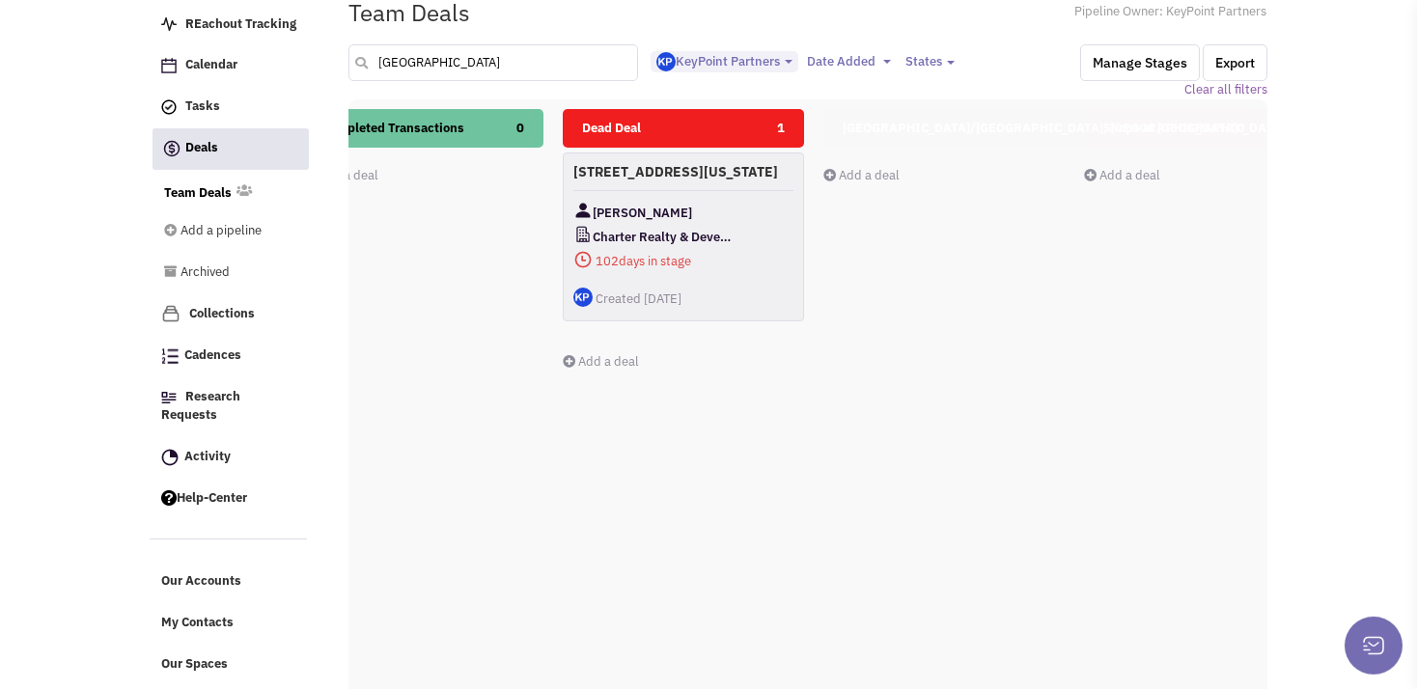
drag, startPoint x: 434, startPoint y: 66, endPoint x: 389, endPoint y: 63, distance: 45.5
click at [389, 63] on input "stamford" at bounding box center [493, 62] width 290 height 37
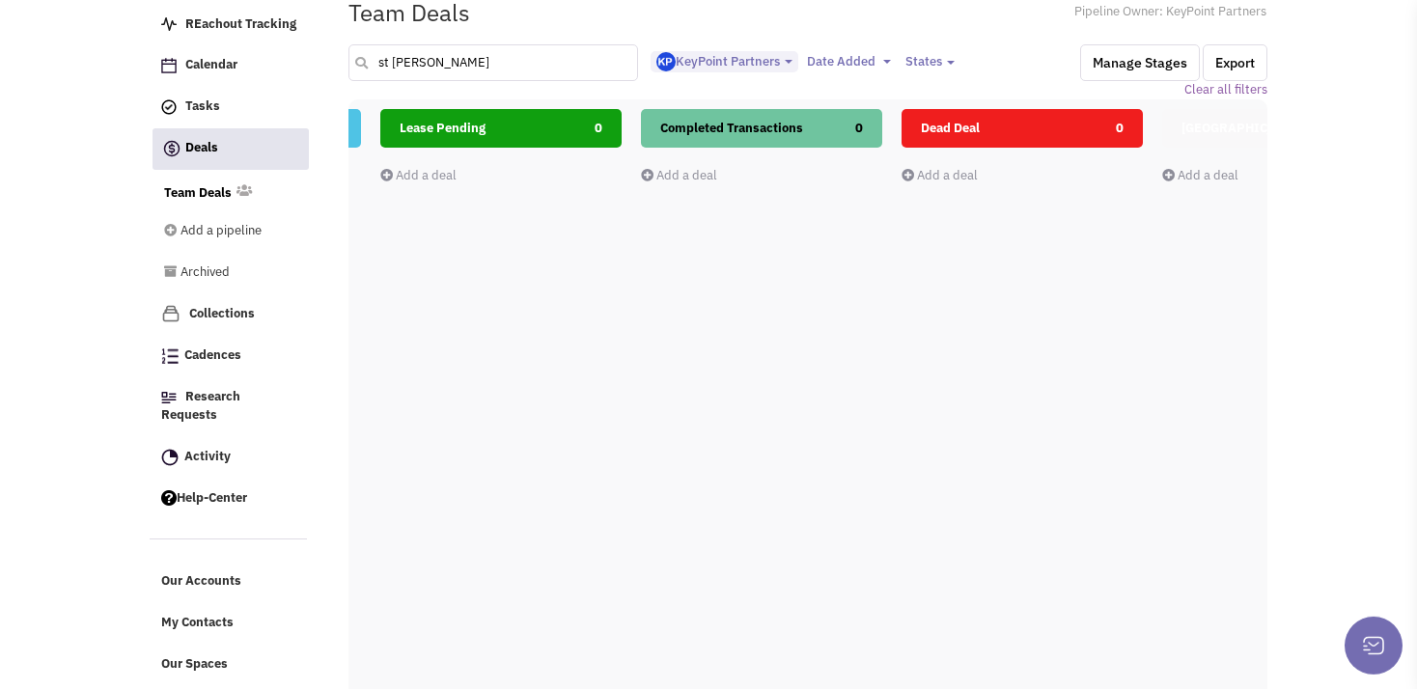
scroll to position [0, 717]
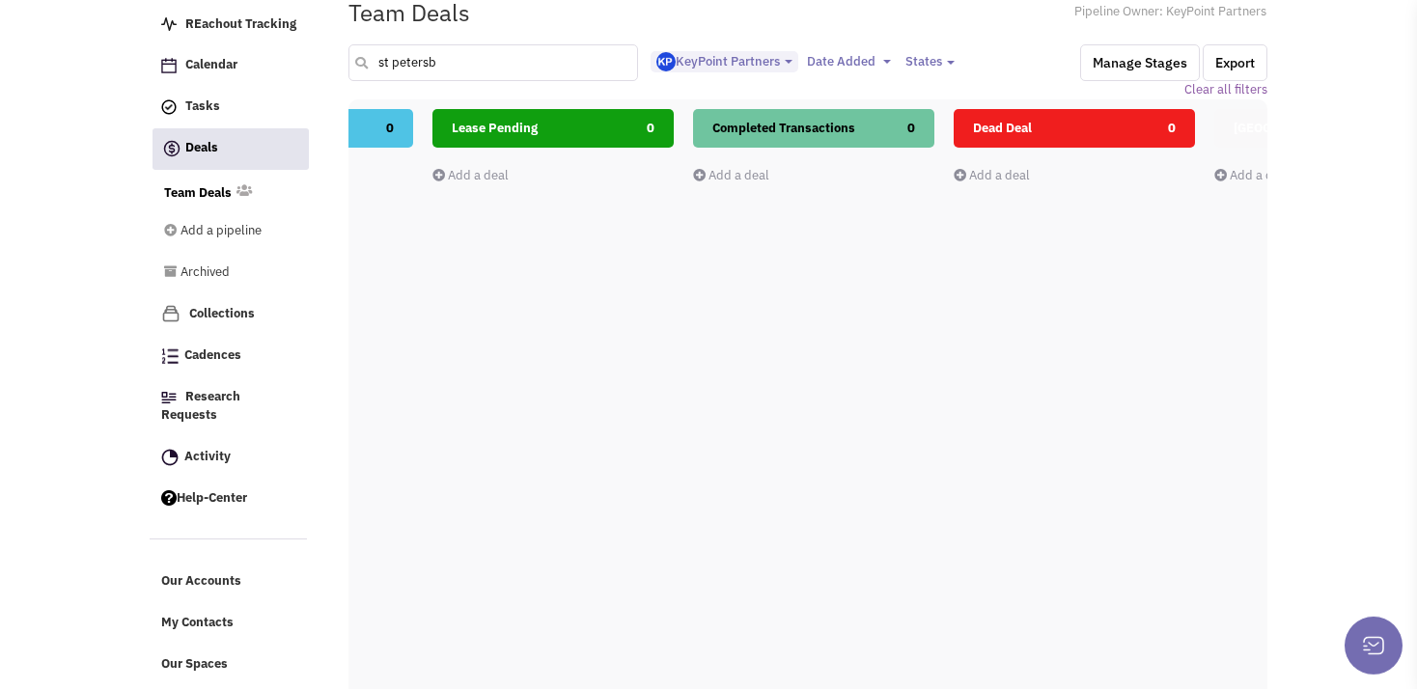
drag, startPoint x: 444, startPoint y: 68, endPoint x: 365, endPoint y: 67, distance: 79.1
click at [365, 67] on input "st petersb" at bounding box center [493, 62] width 290 height 37
type input "2500"
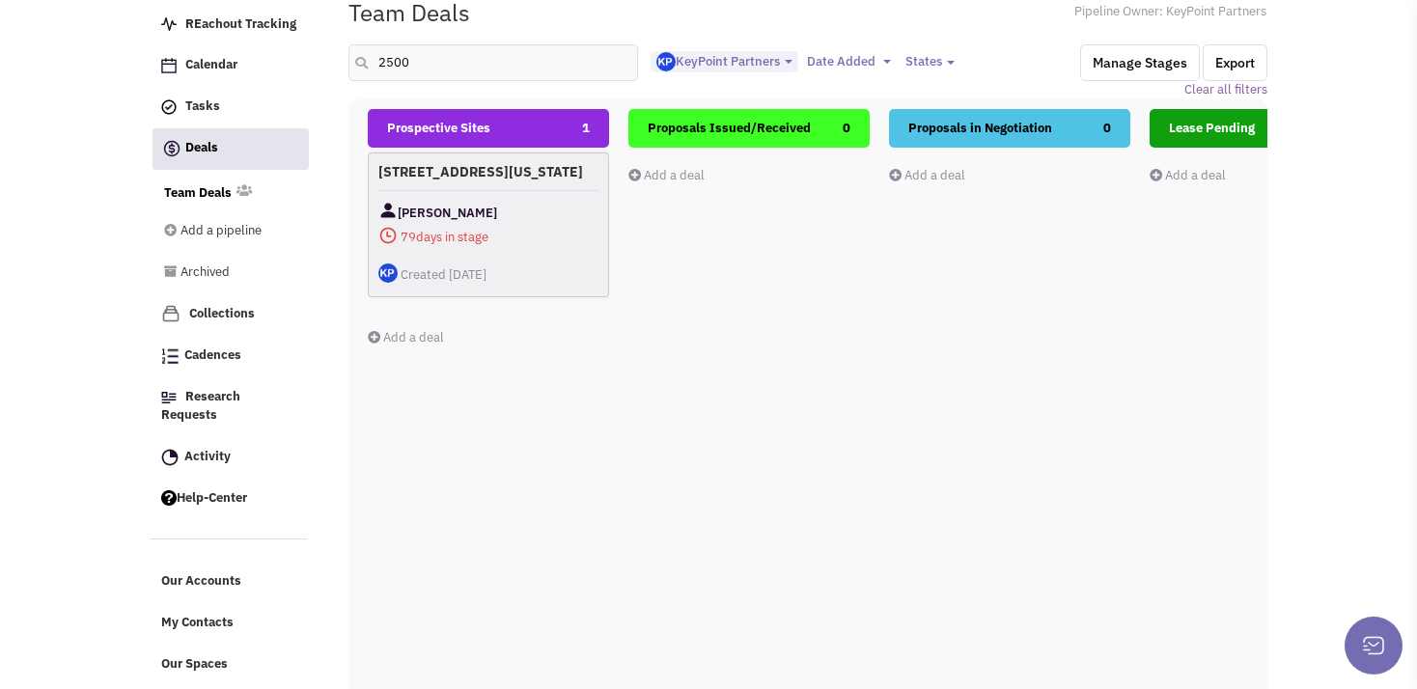
click at [540, 180] on h4 "[STREET_ADDRESS][US_STATE]" at bounding box center [488, 171] width 220 height 17
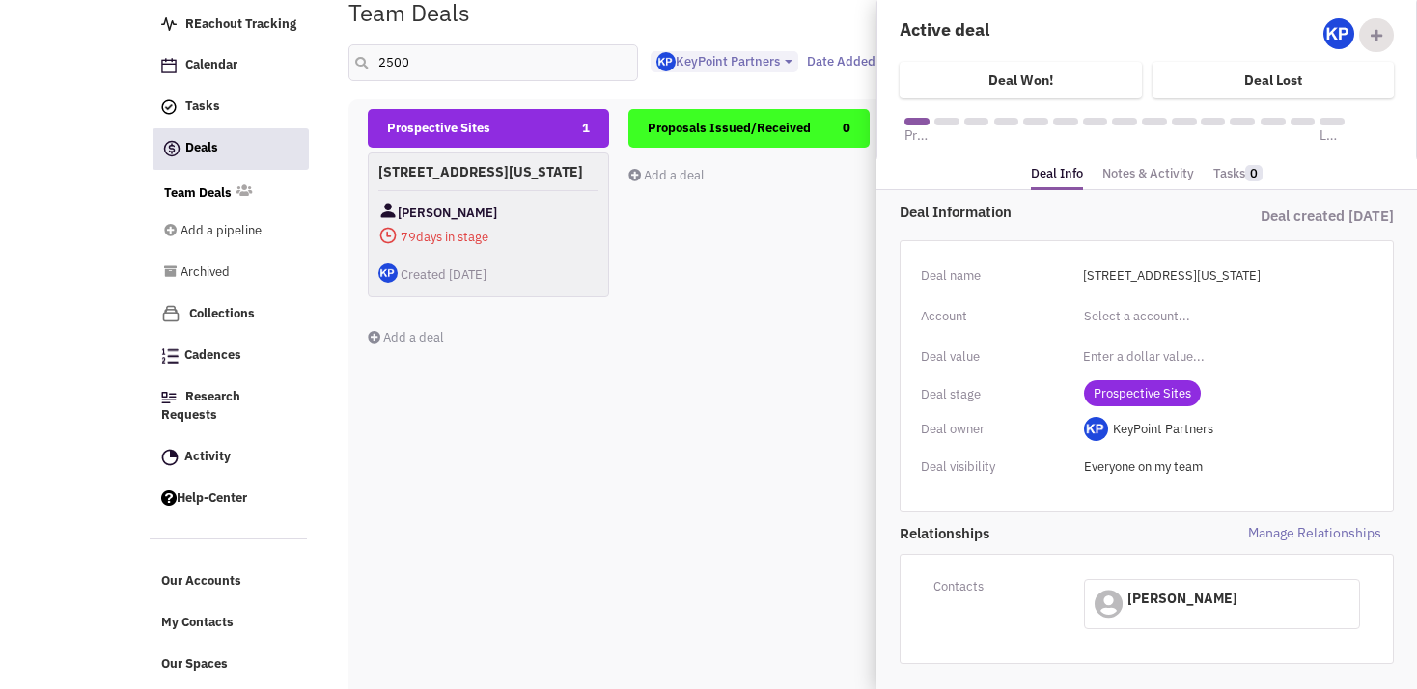
click at [1129, 173] on link "Notes & Activity" at bounding box center [1148, 174] width 92 height 28
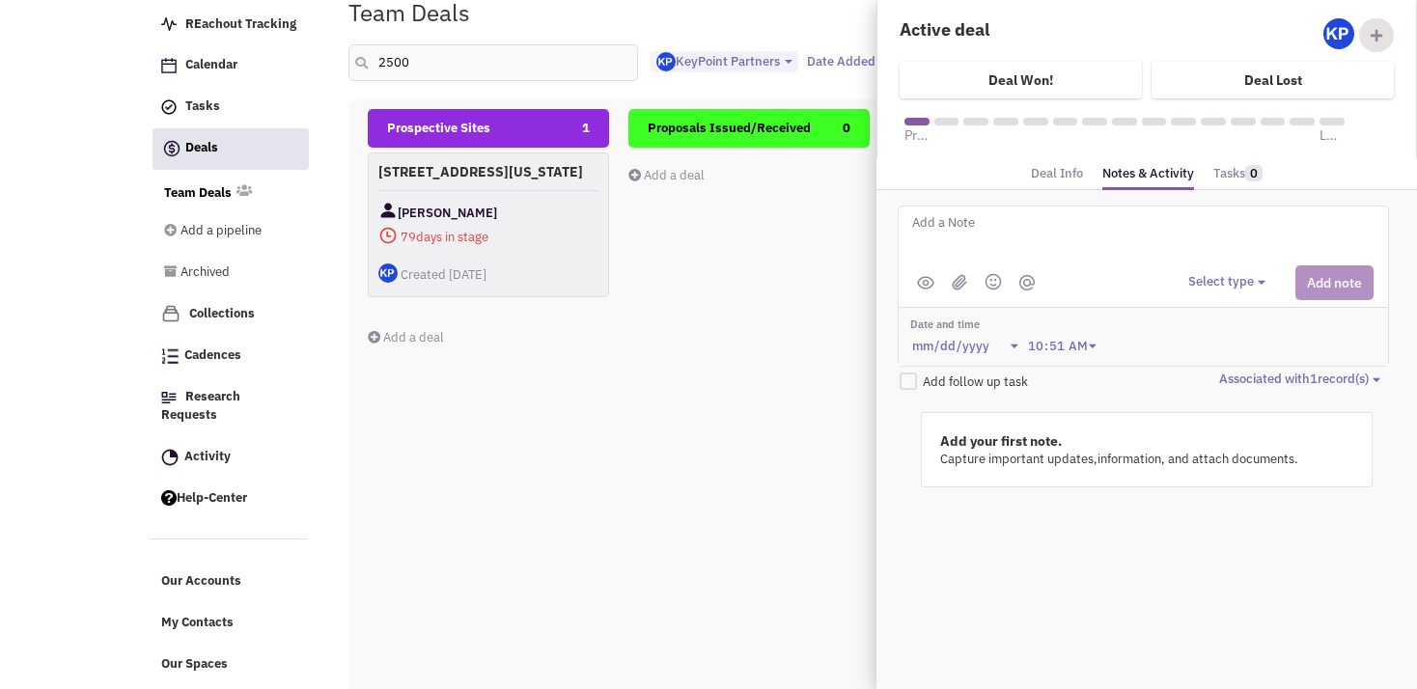
click at [754, 381] on div "Proposals Issued/Received 0 Add a deal Total: $ 0" at bounding box center [748, 451] width 241 height 685
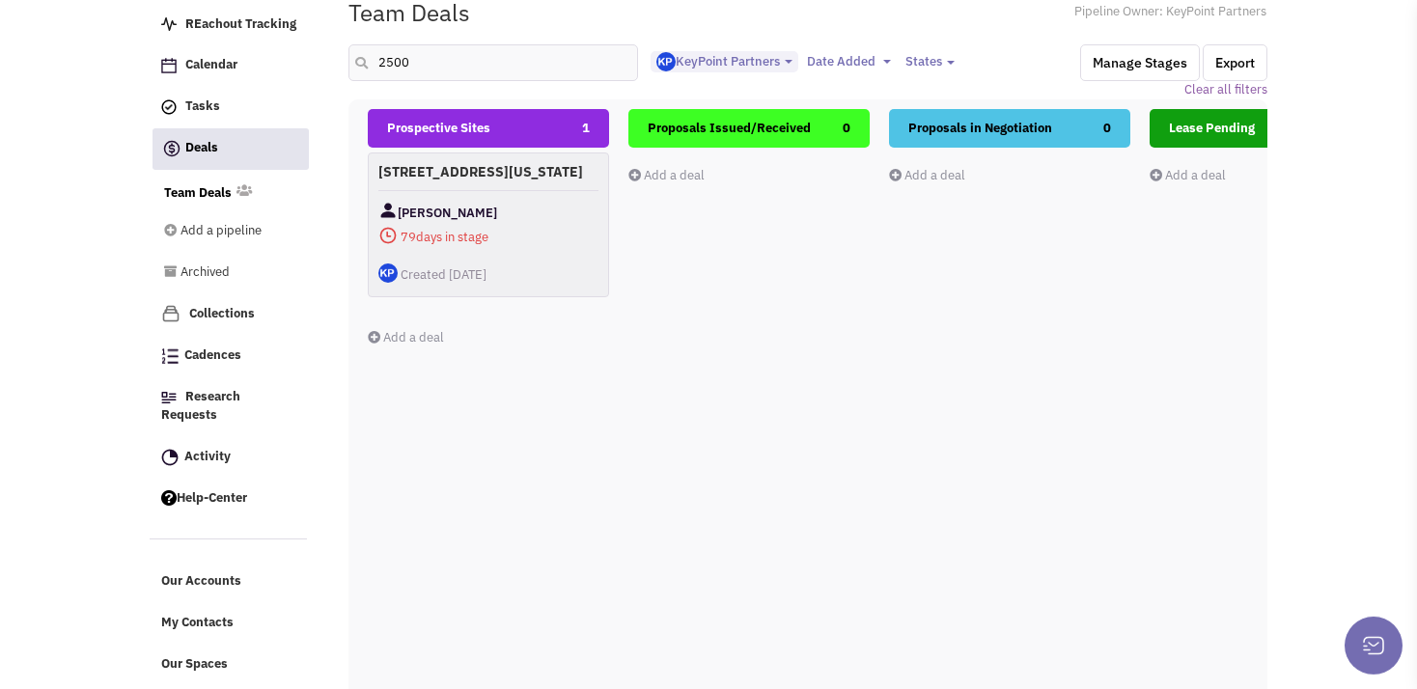
scroll to position [0, 0]
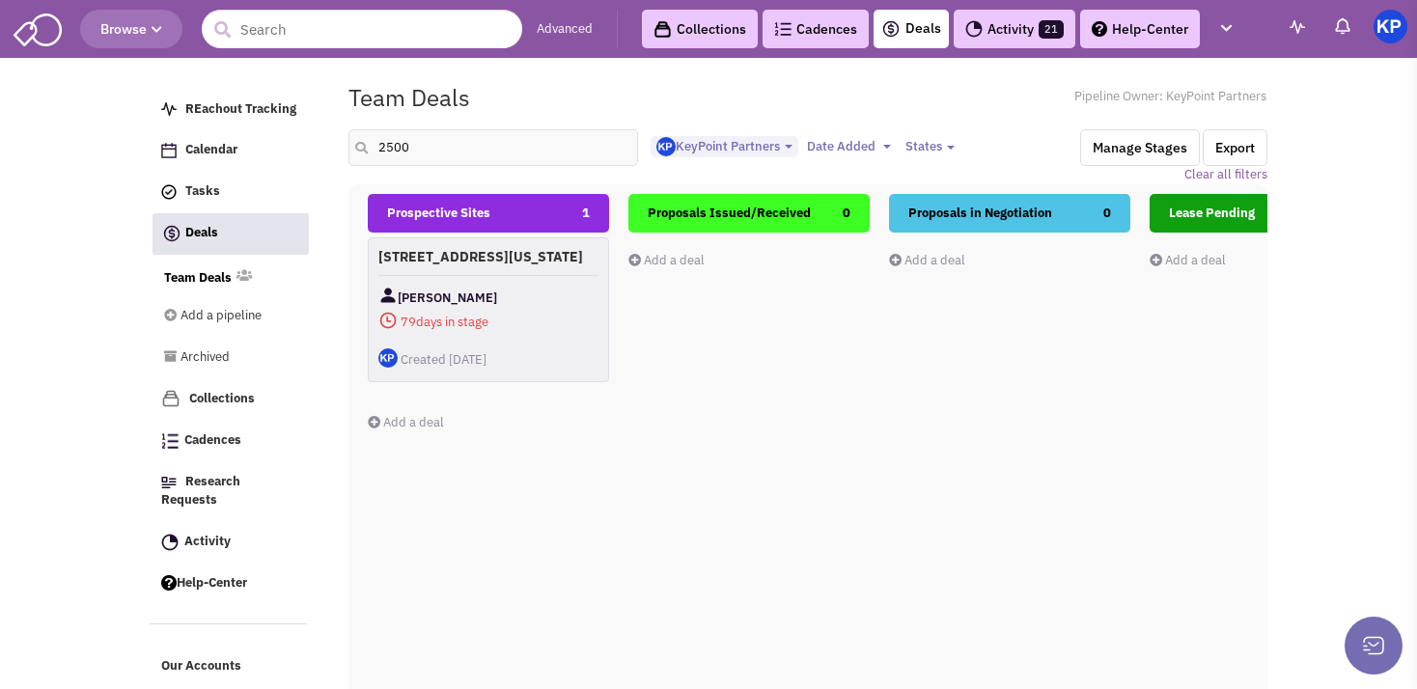
click at [988, 22] on link "Activity 21" at bounding box center [1015, 29] width 122 height 39
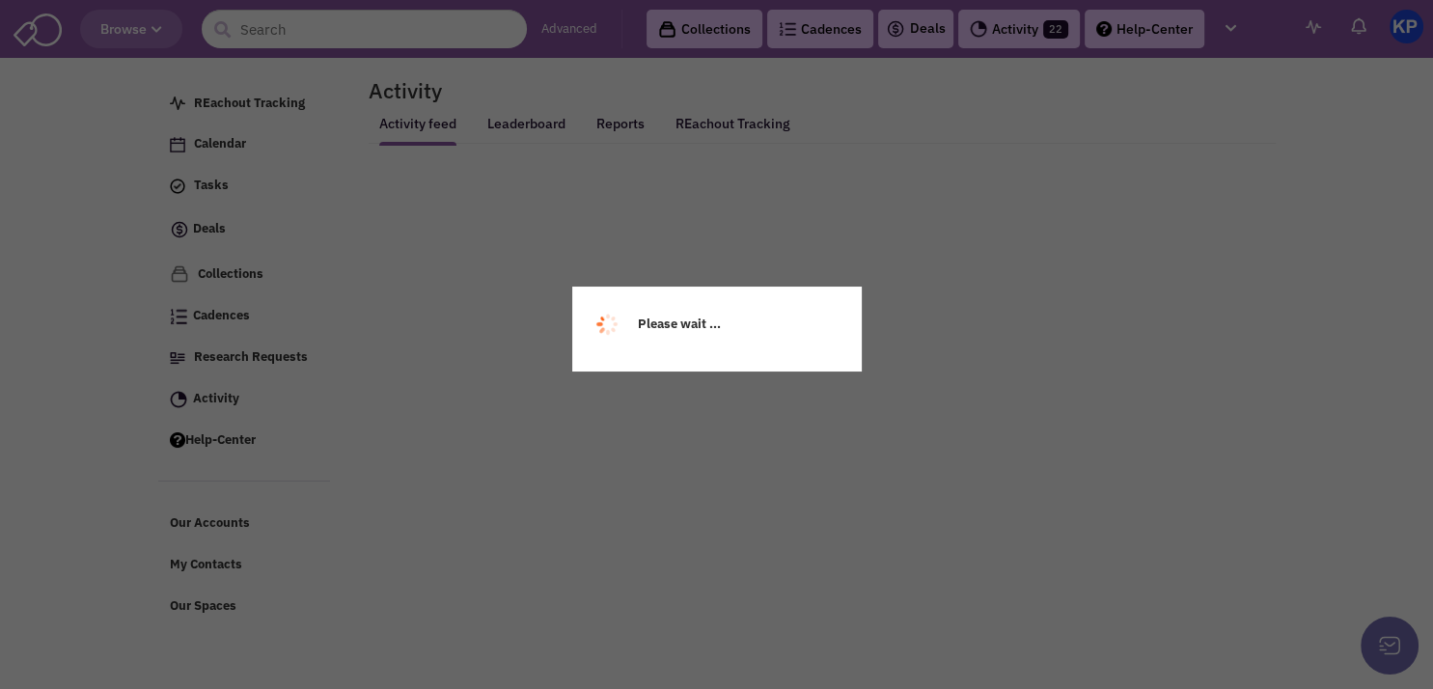
select select
